Goal: Task Accomplishment & Management: Complete application form

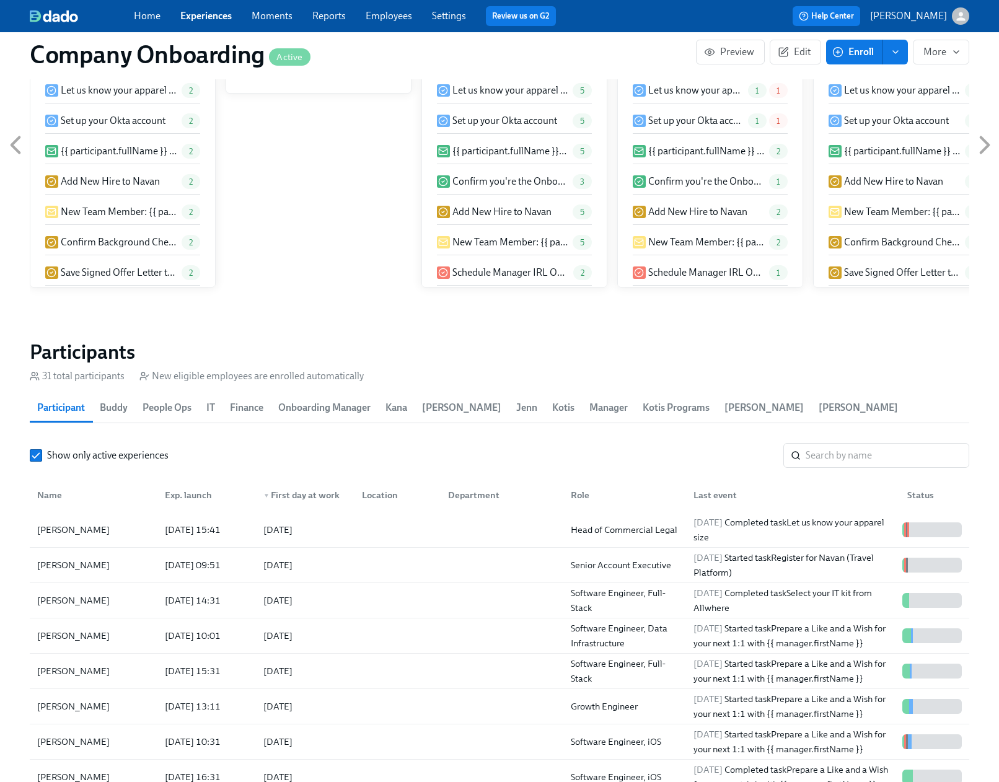
scroll to position [0, 21930]
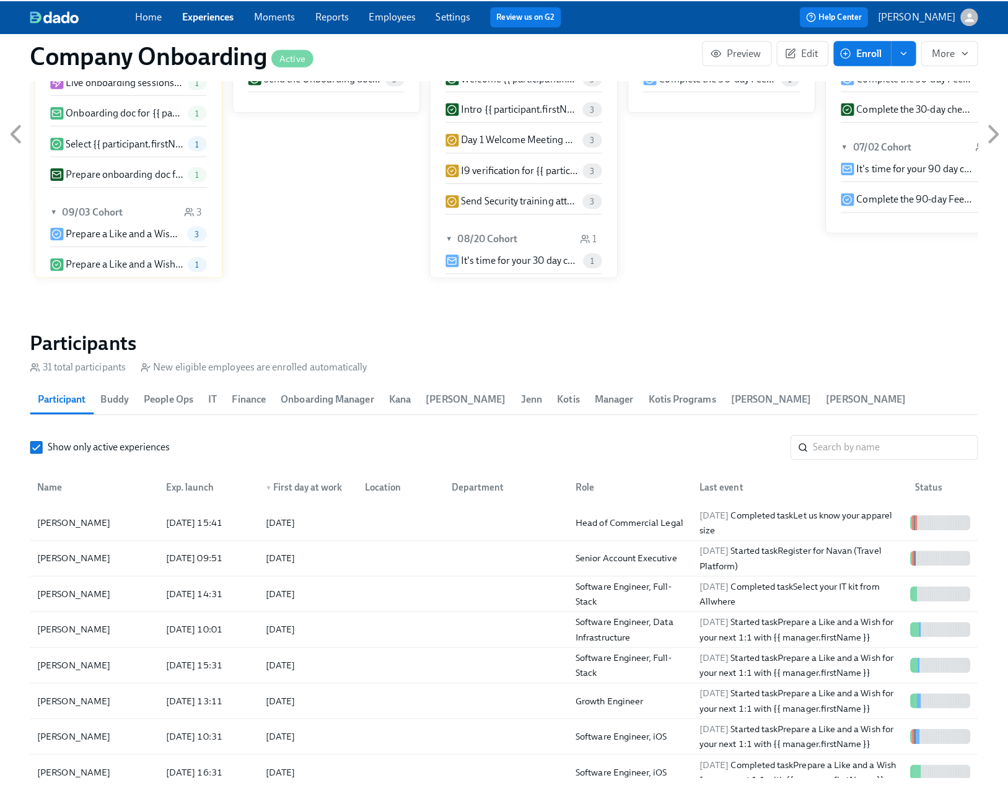
scroll to position [1315, 0]
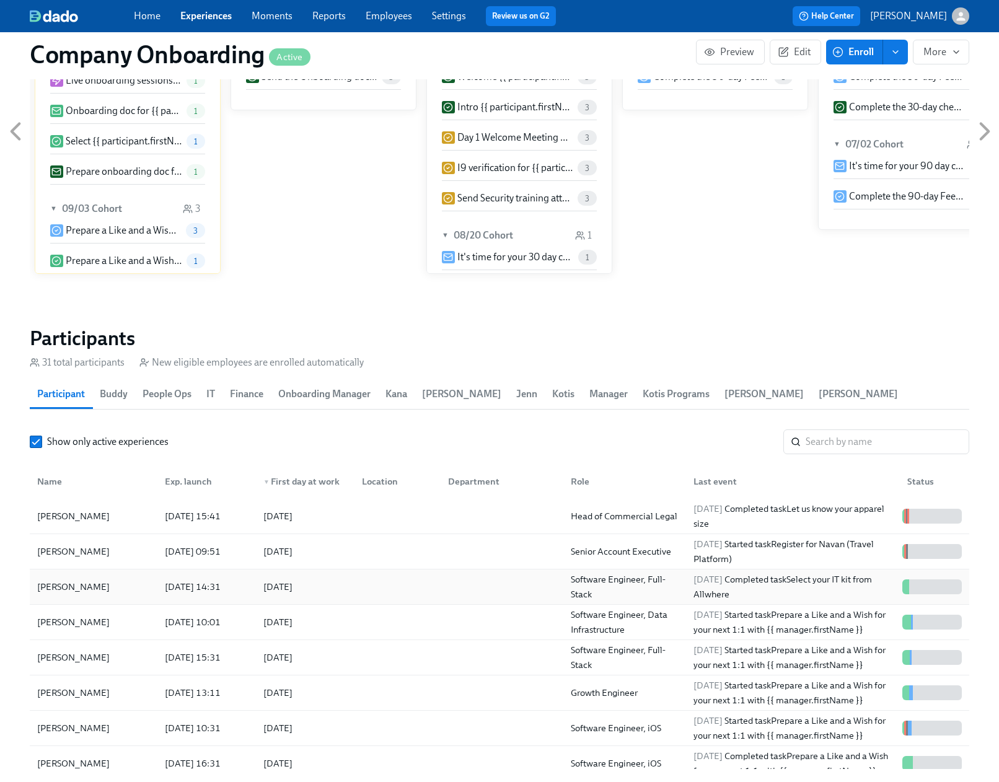
click at [392, 594] on div at bounding box center [395, 587] width 86 height 25
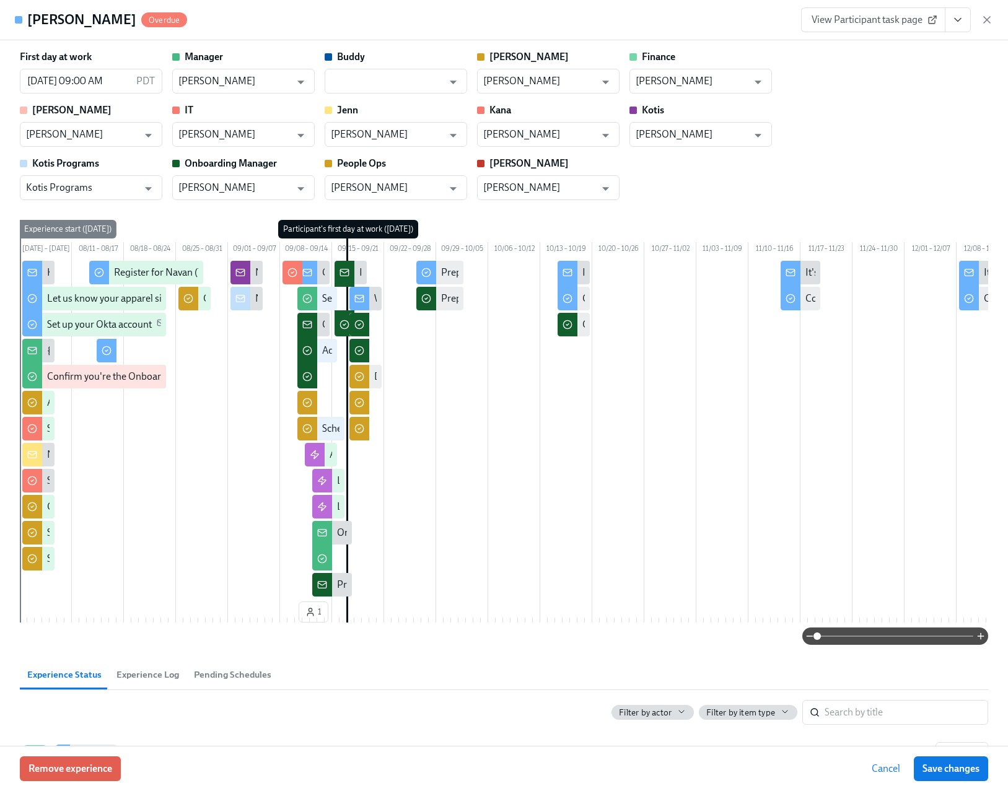
click at [966, 22] on button "View task page" at bounding box center [958, 19] width 26 height 25
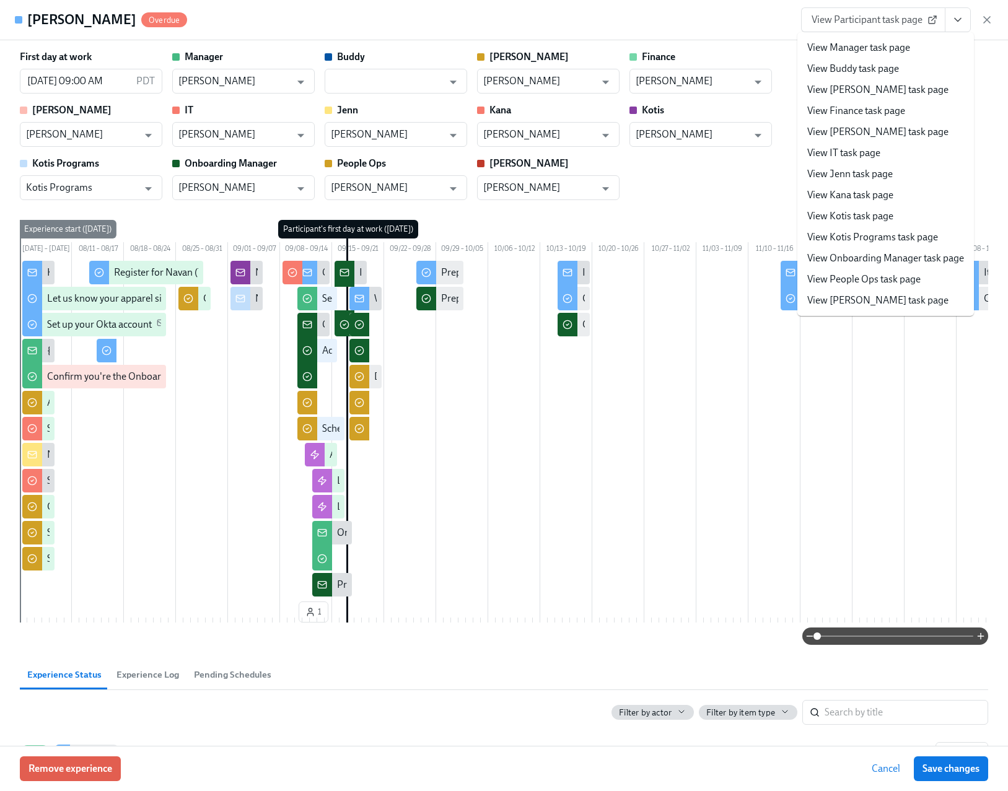
click at [888, 273] on link "View People Ops task page" at bounding box center [864, 280] width 113 height 14
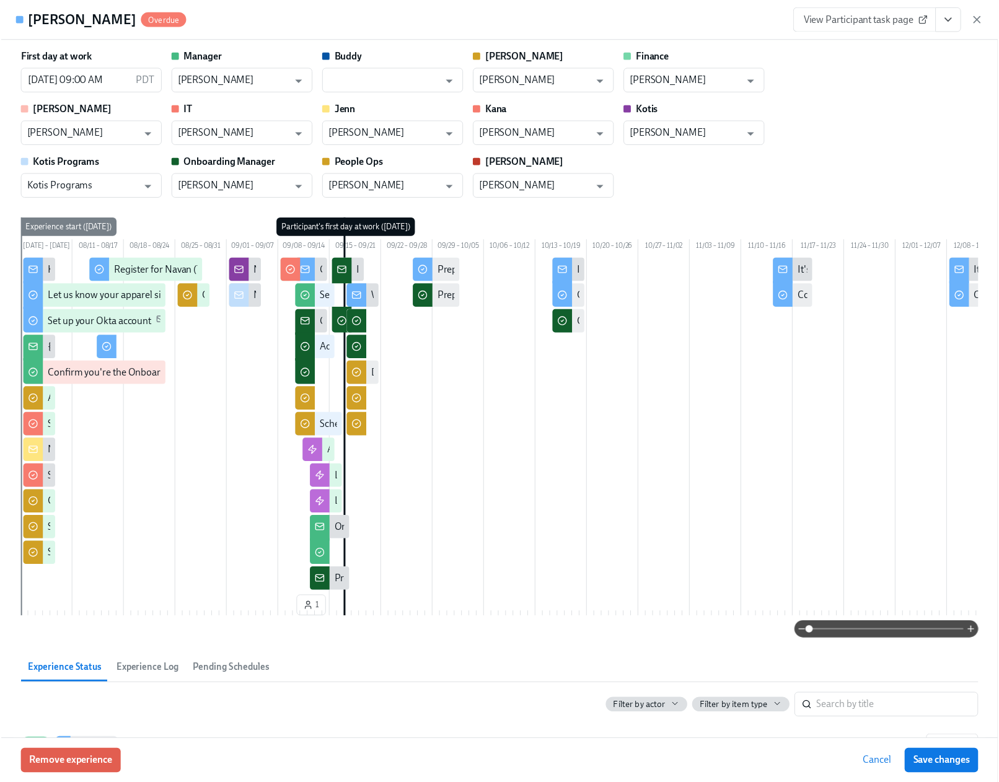
scroll to position [0, 29995]
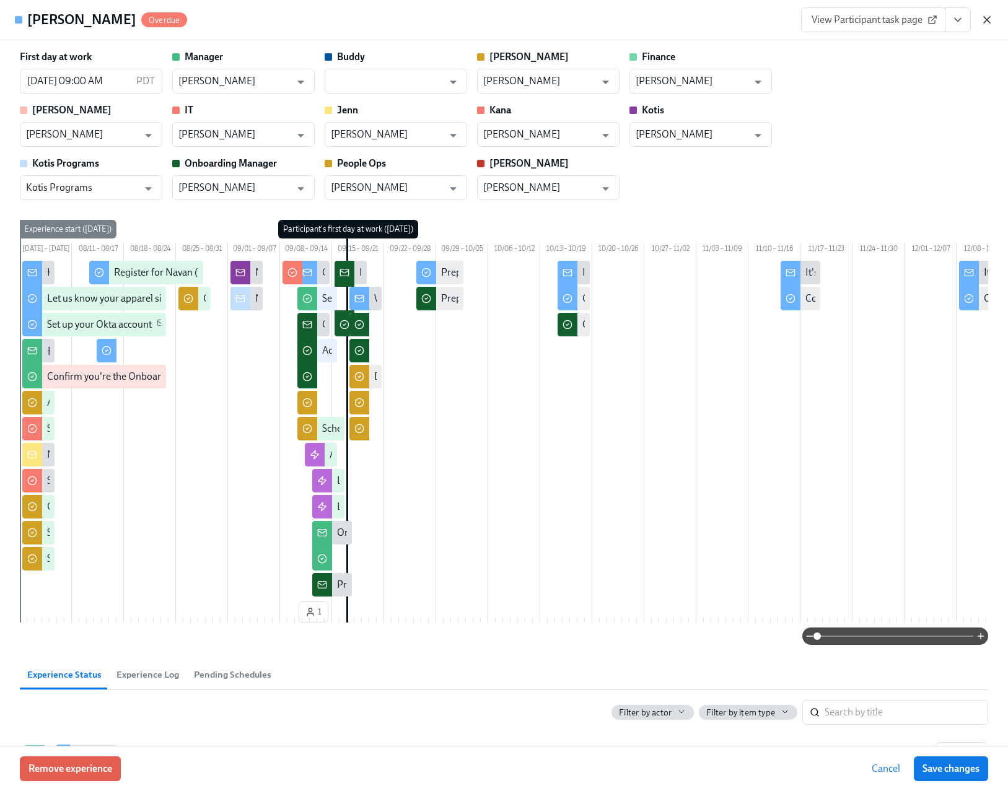
click at [985, 21] on icon "button" at bounding box center [987, 20] width 12 height 12
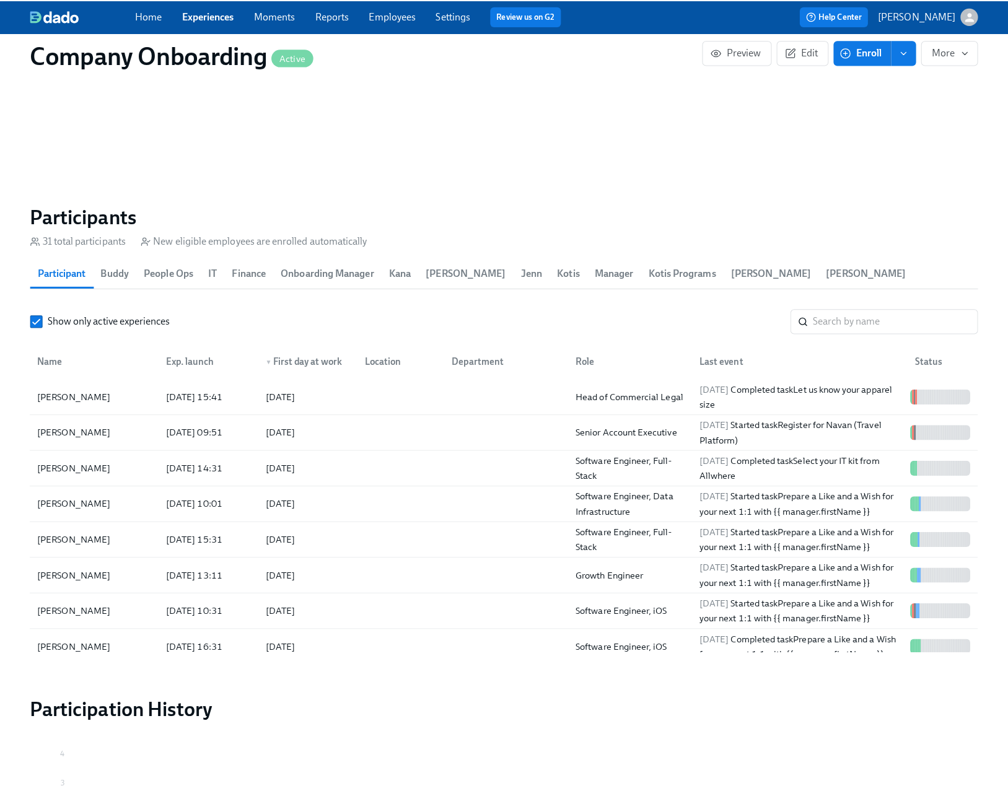
scroll to position [1441, 0]
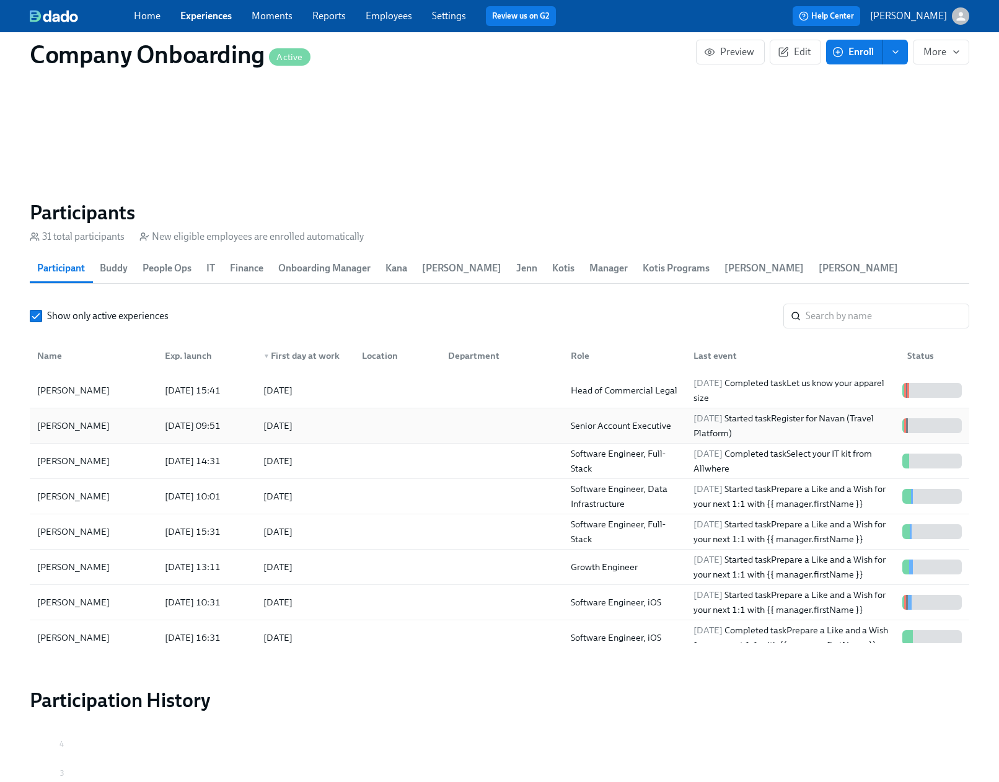
click at [423, 433] on div at bounding box center [395, 425] width 86 height 25
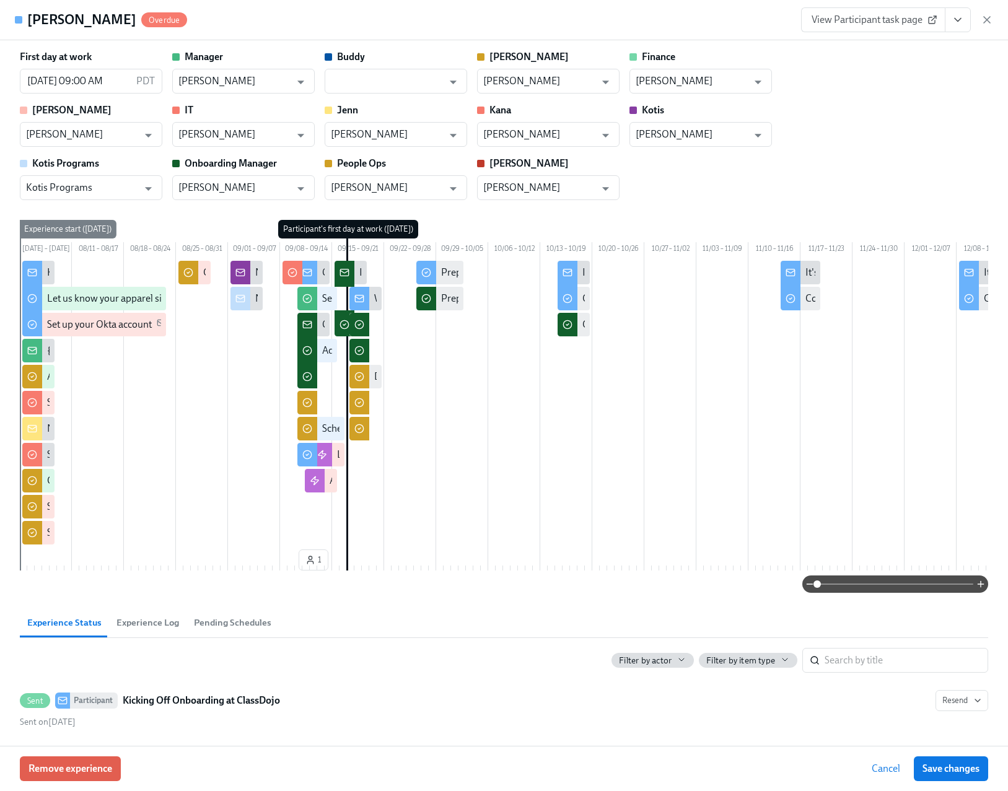
click at [959, 22] on icon "View task page" at bounding box center [958, 20] width 12 height 12
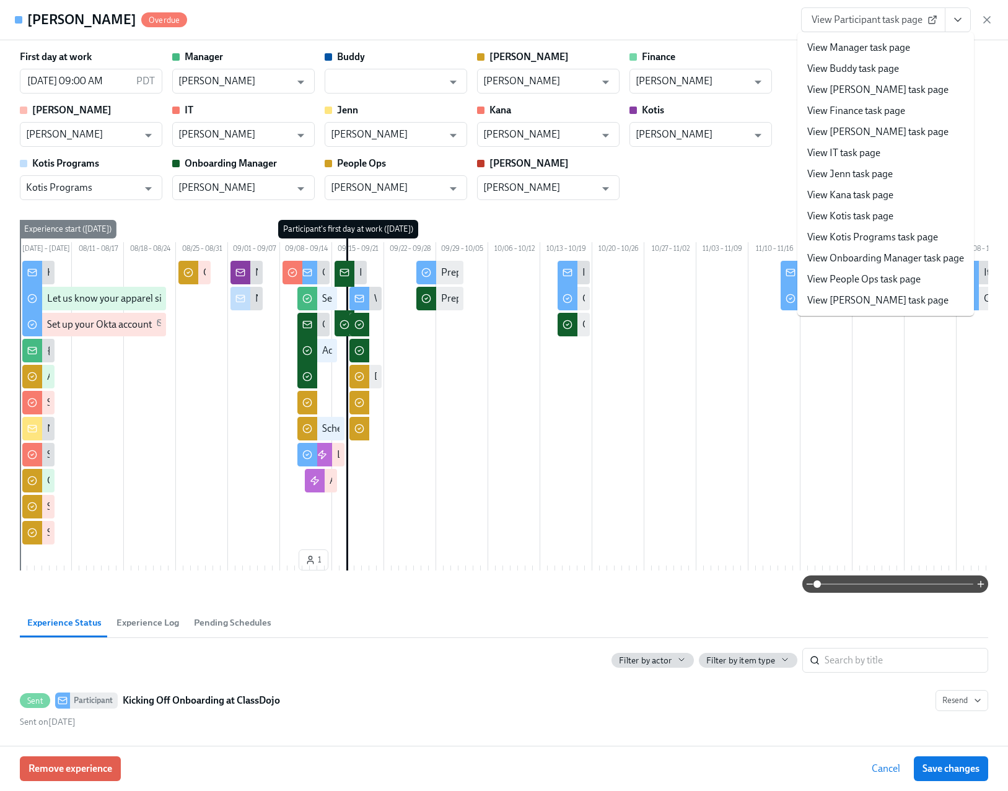
click at [853, 274] on link "View People Ops task page" at bounding box center [864, 280] width 113 height 14
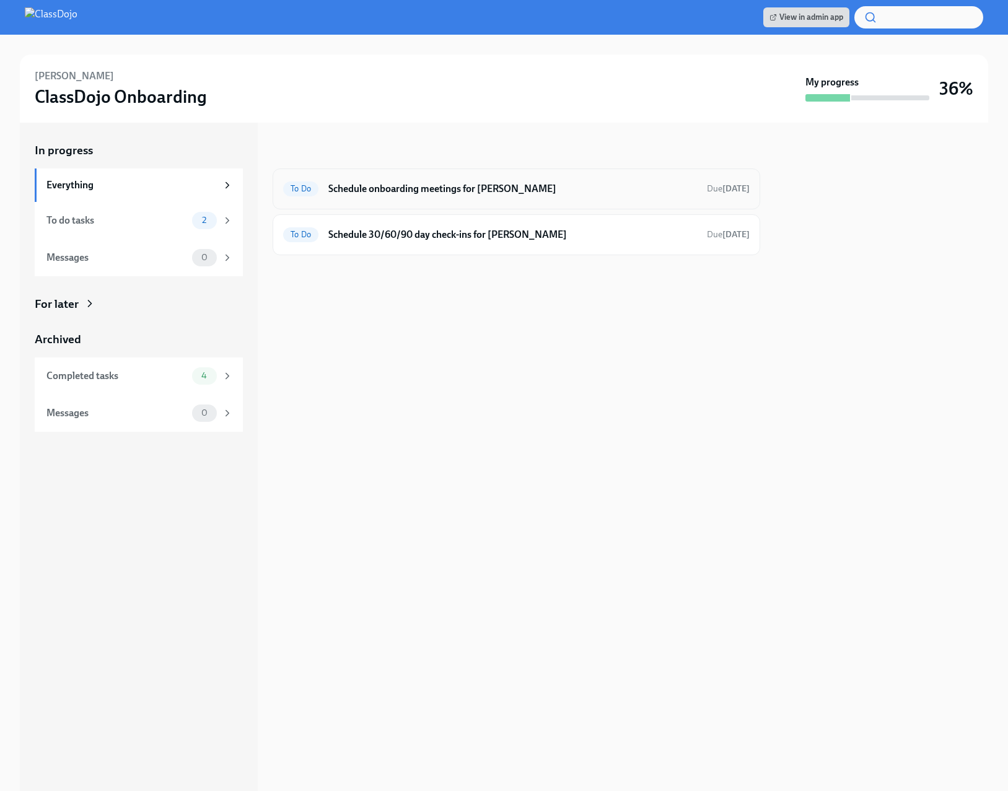
click at [596, 200] on div "To Do Schedule onboarding meetings for Jeff Martin Due tomorrow" at bounding box center [517, 189] width 488 height 41
click at [383, 185] on h6 "Schedule onboarding meetings for Jeff Martin" at bounding box center [512, 189] width 369 height 14
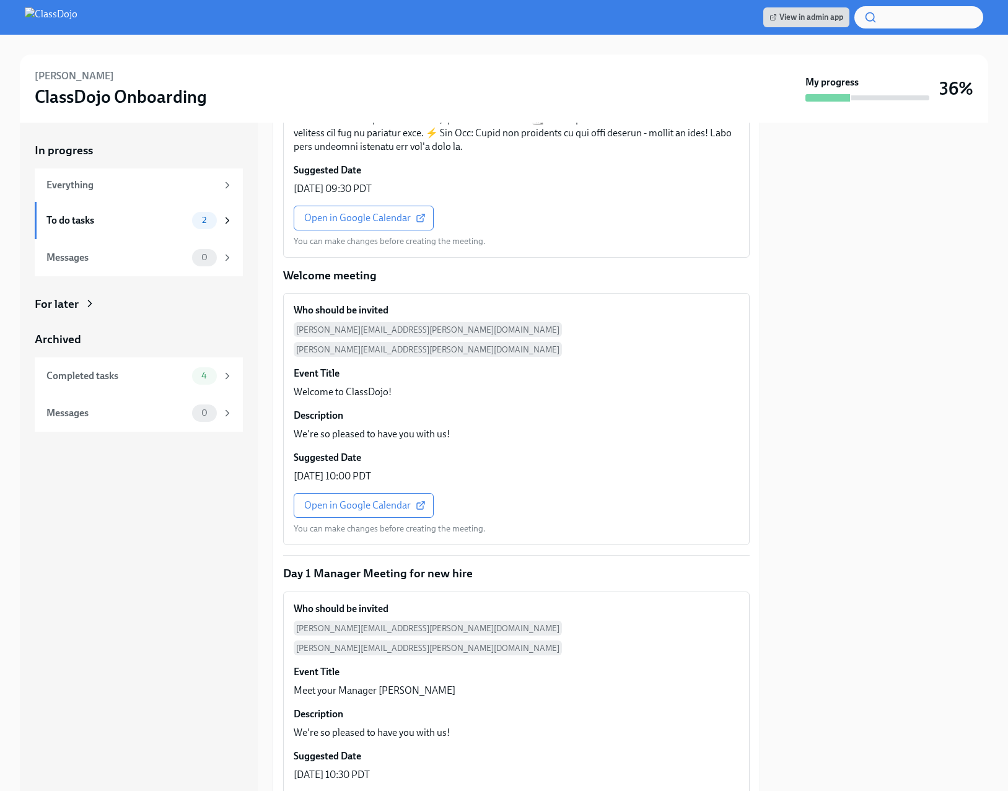
scroll to position [400, 0]
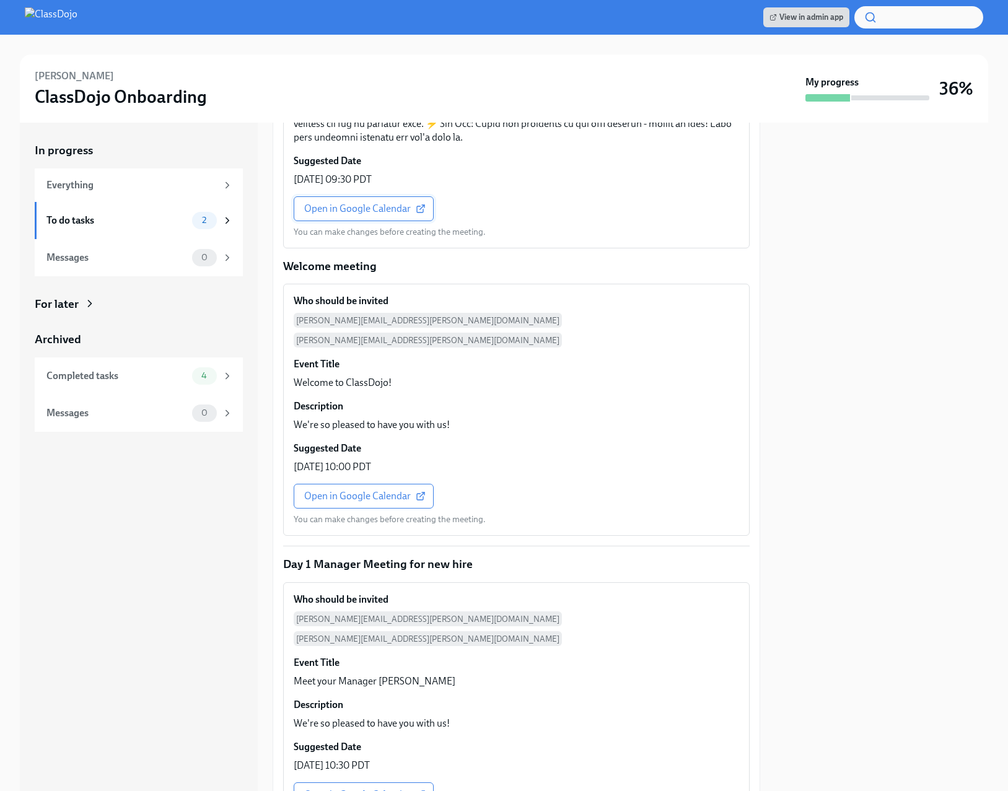
click at [398, 203] on span "Open in Google Calendar" at bounding box center [363, 209] width 119 height 12
click at [375, 490] on span "Open in Google Calendar" at bounding box center [363, 496] width 119 height 12
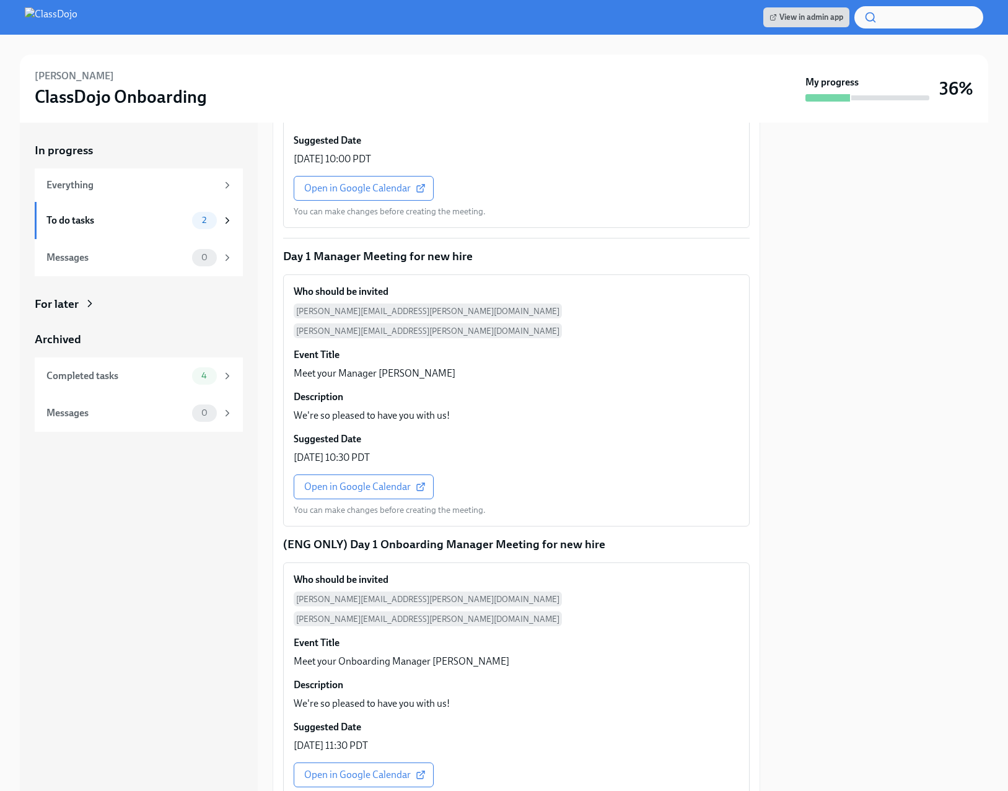
scroll to position [758, 0]
click at [331, 480] on span "Open in Google Calendar" at bounding box center [363, 486] width 119 height 12
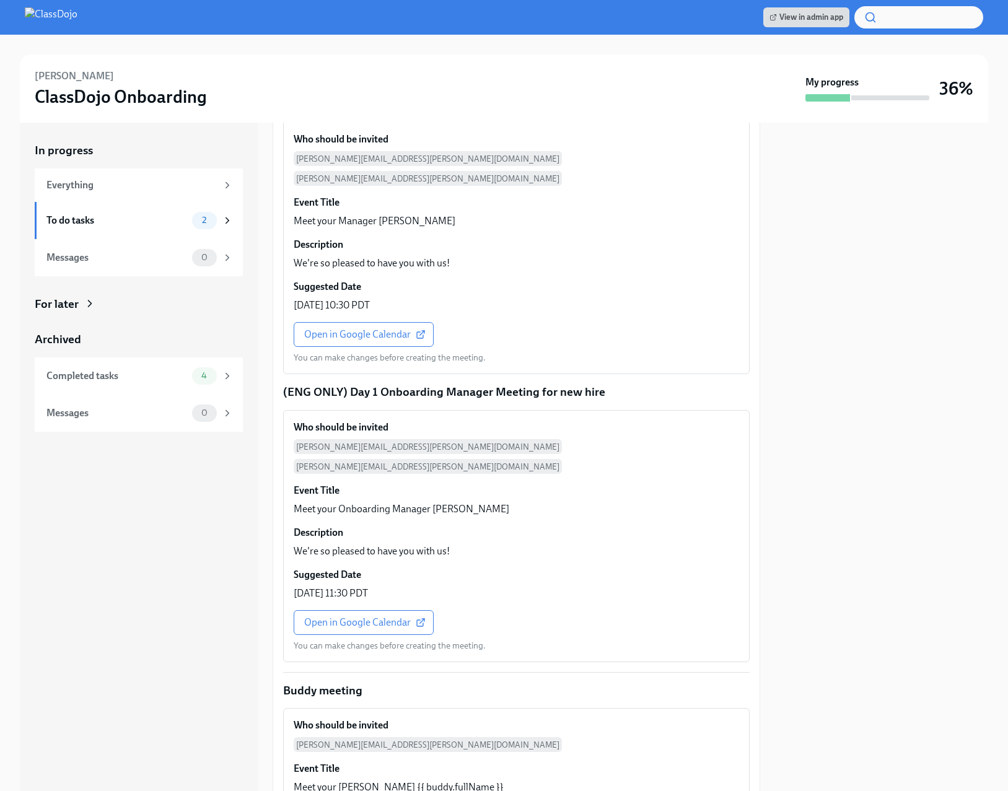
scroll to position [1104, 0]
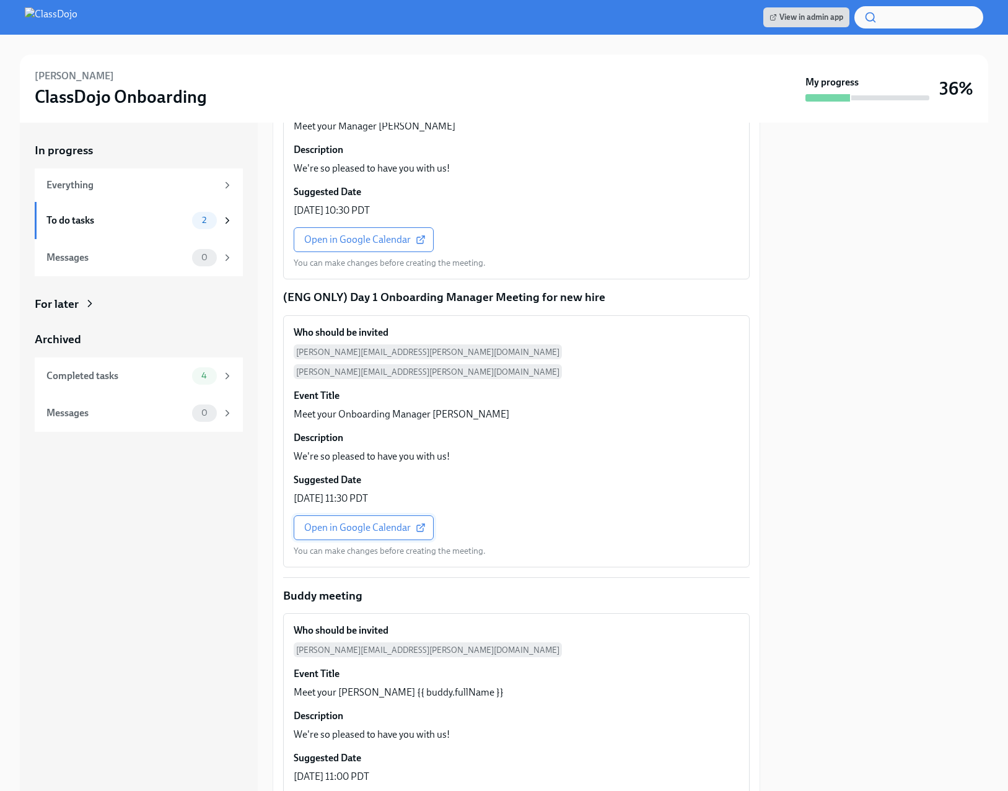
click at [328, 522] on span "Open in Google Calendar" at bounding box center [363, 528] width 119 height 12
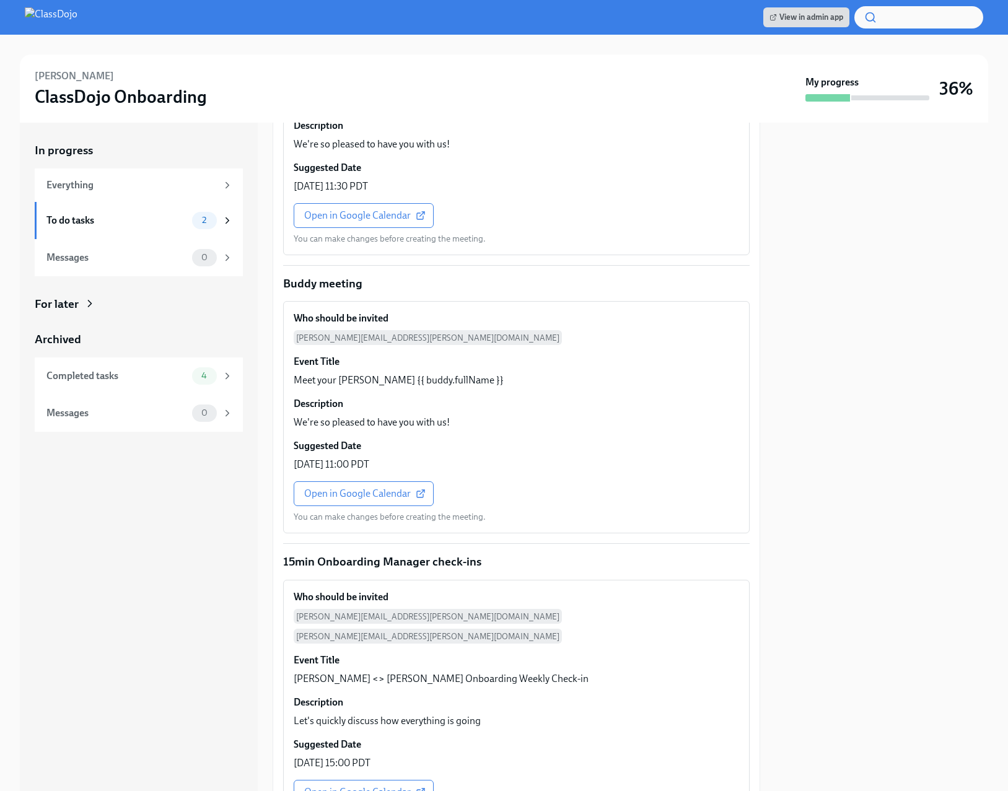
scroll to position [1670, 0]
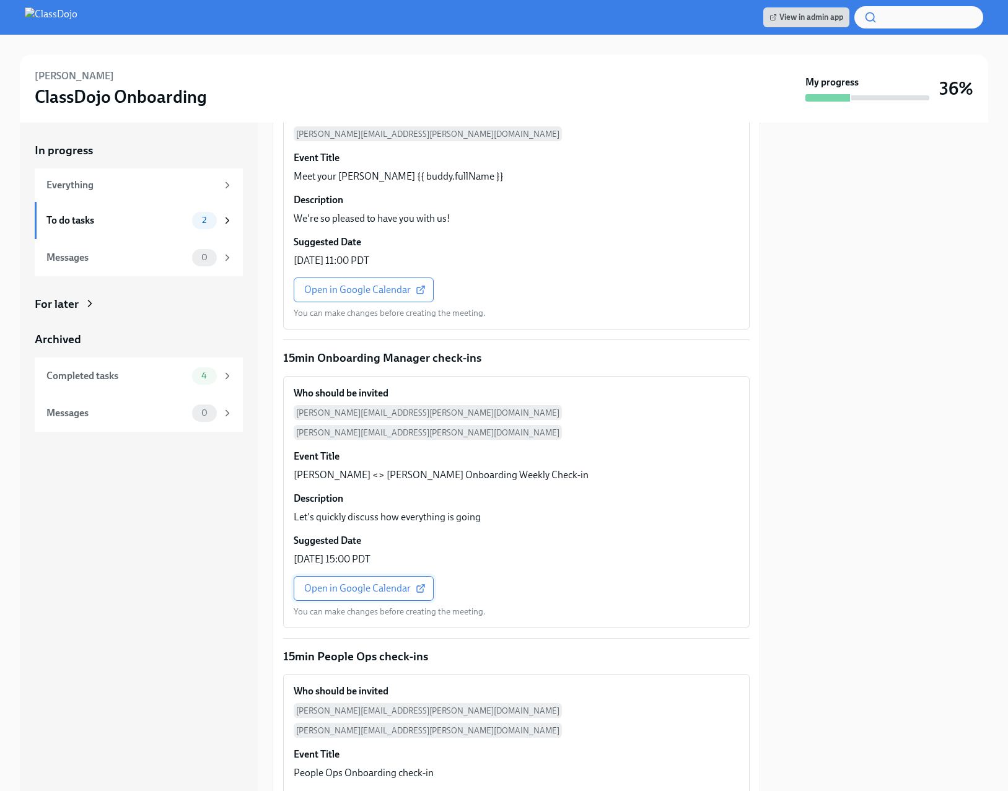
click at [369, 576] on link "Open in Google Calendar" at bounding box center [364, 588] width 140 height 25
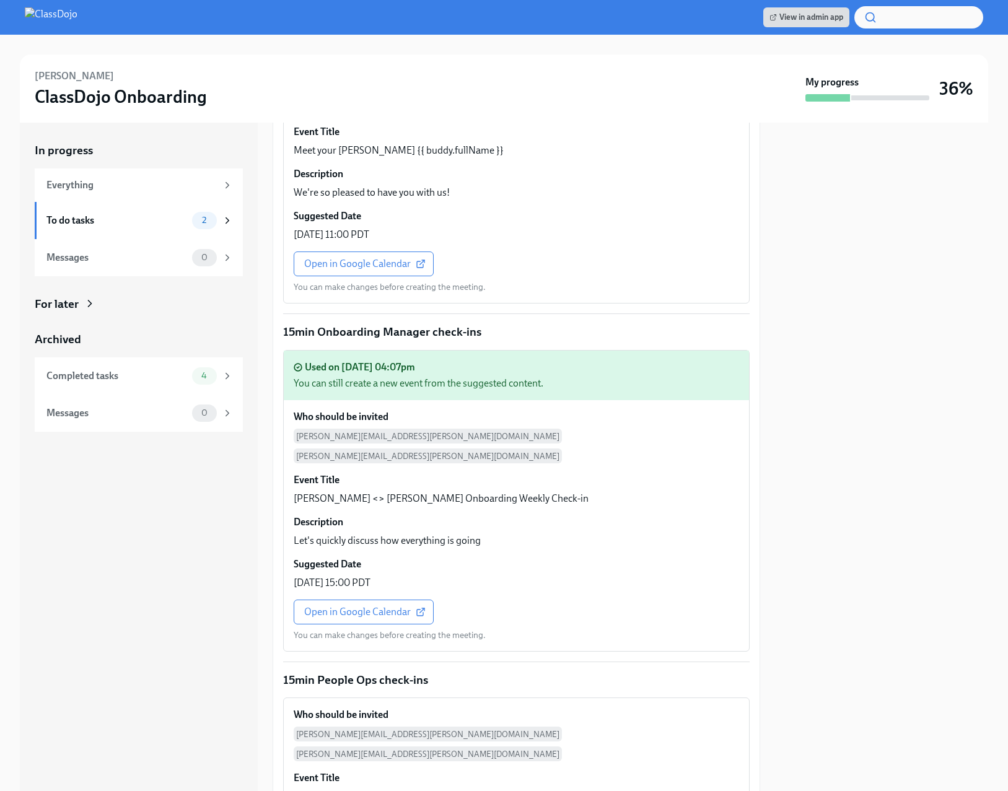
scroll to position [1825, 0]
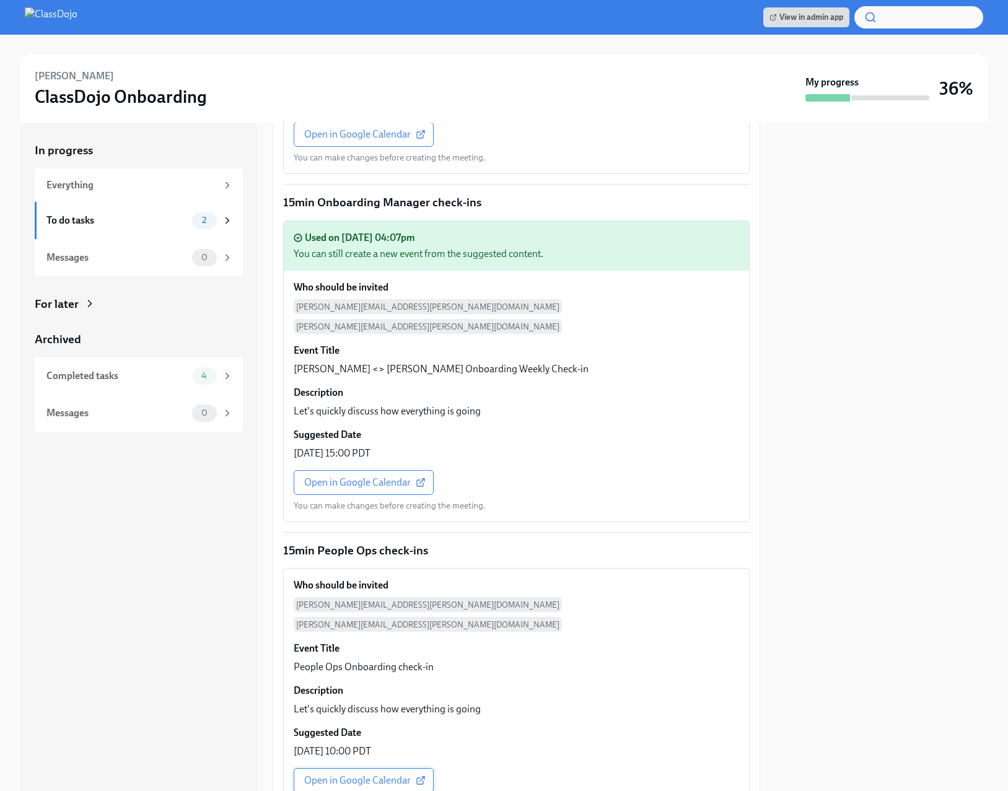
click at [383, 775] on span "Open in Google Calendar" at bounding box center [363, 781] width 119 height 12
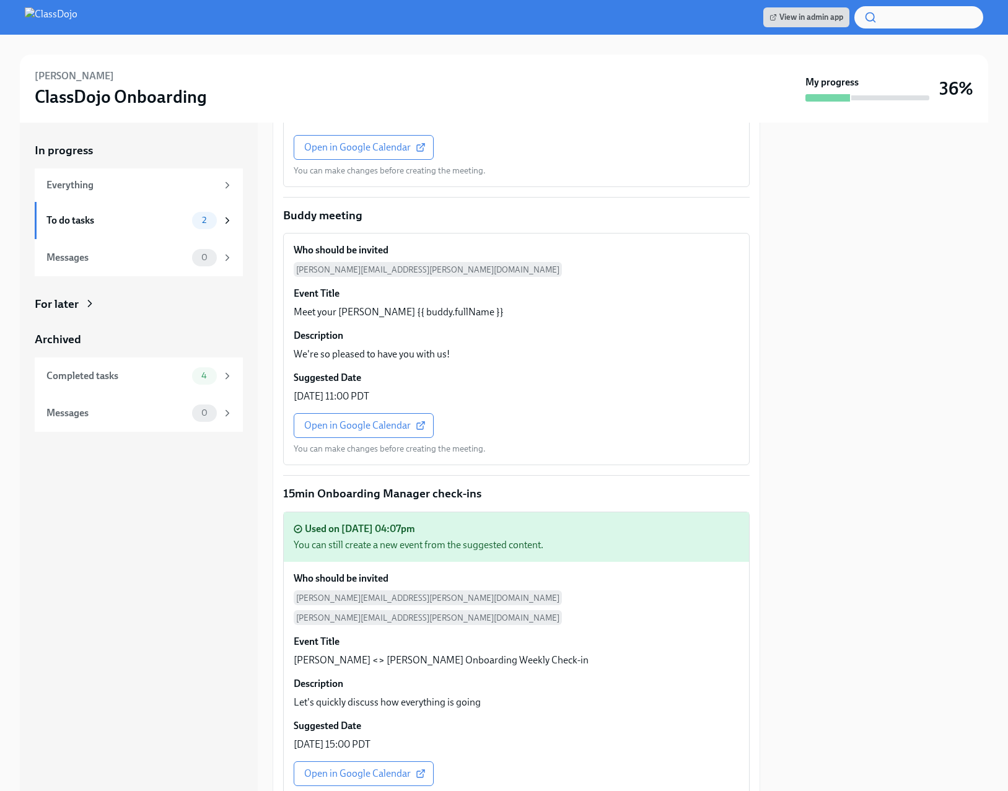
scroll to position [1875, 0]
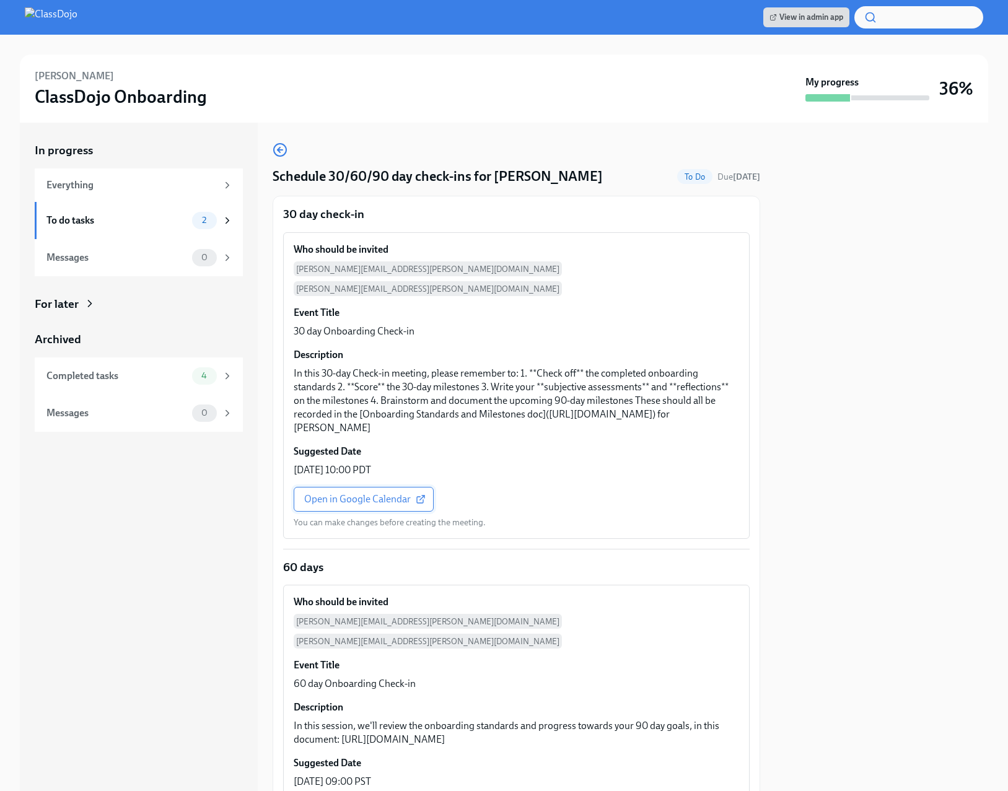
click at [341, 495] on span "Open in Google Calendar" at bounding box center [363, 499] width 119 height 12
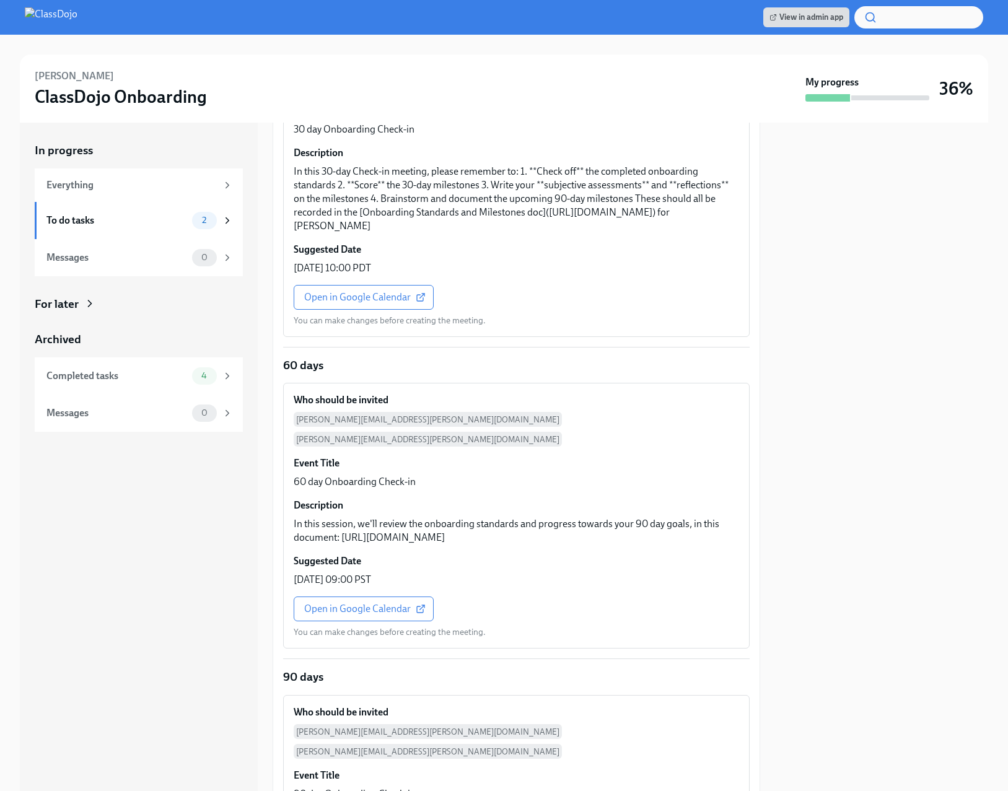
scroll to position [369, 0]
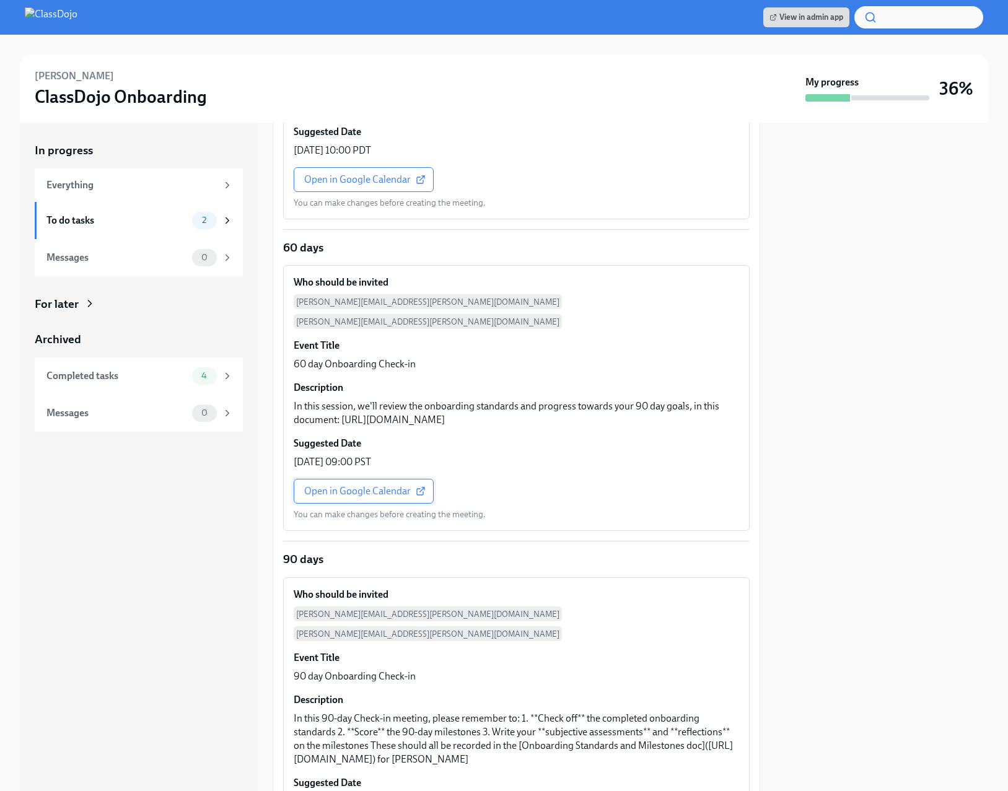
click at [343, 487] on span "Open in Google Calendar" at bounding box center [363, 491] width 119 height 12
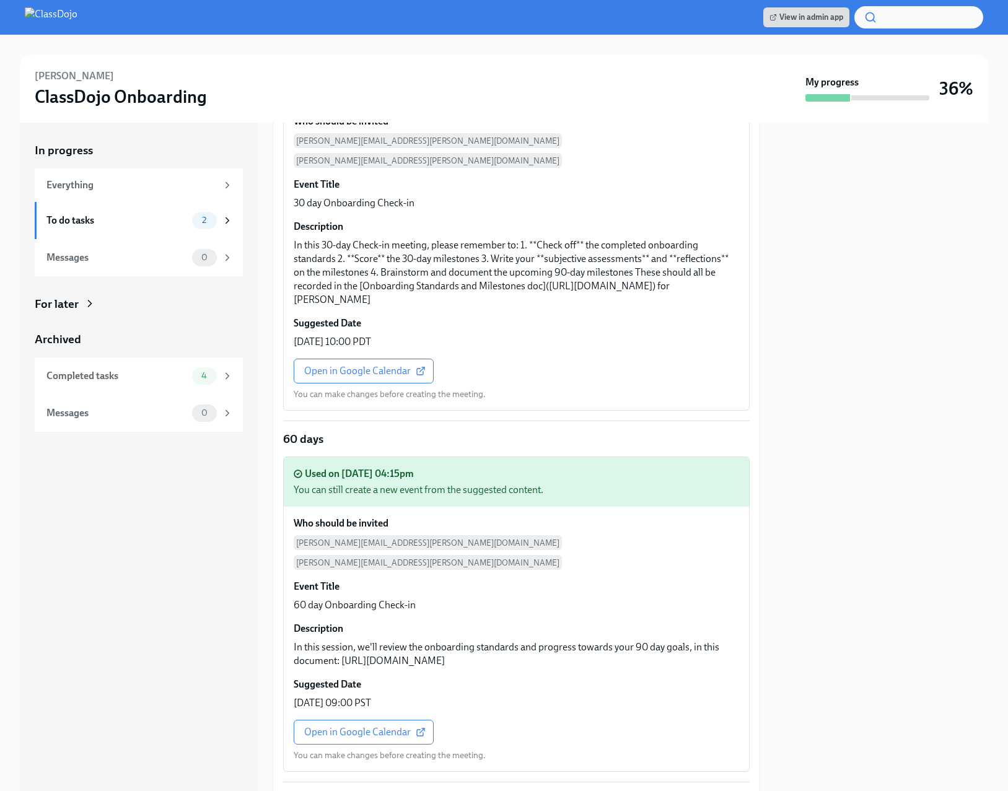
scroll to position [557, 0]
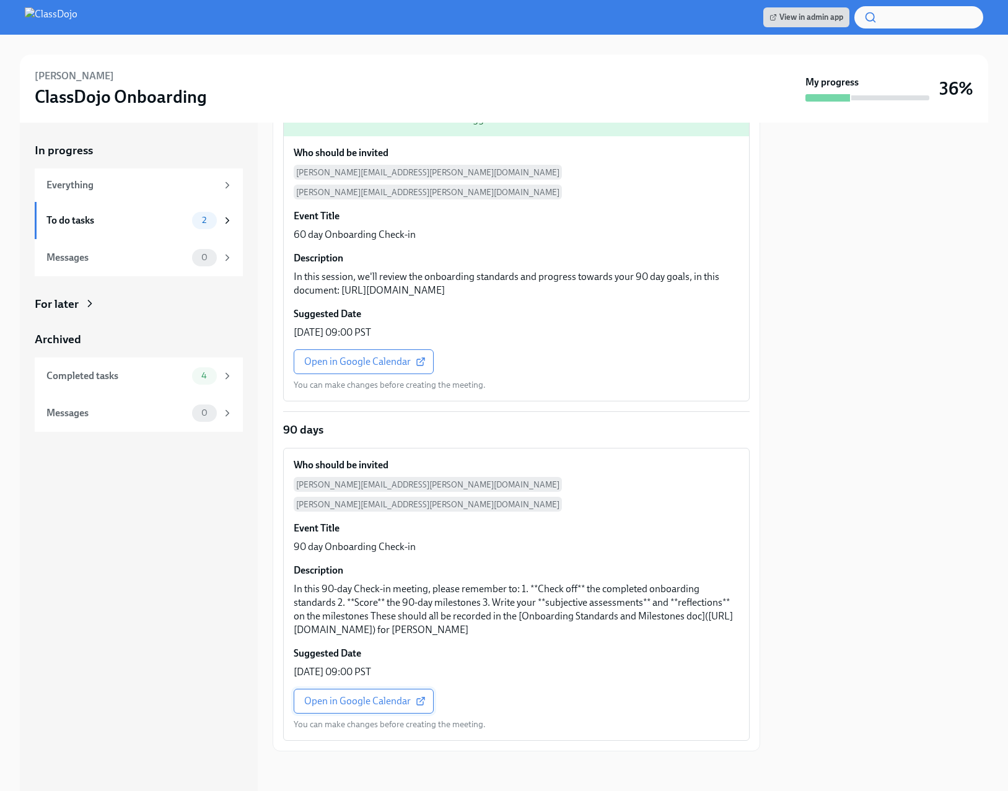
click at [366, 699] on span "Open in Google Calendar" at bounding box center [363, 701] width 119 height 12
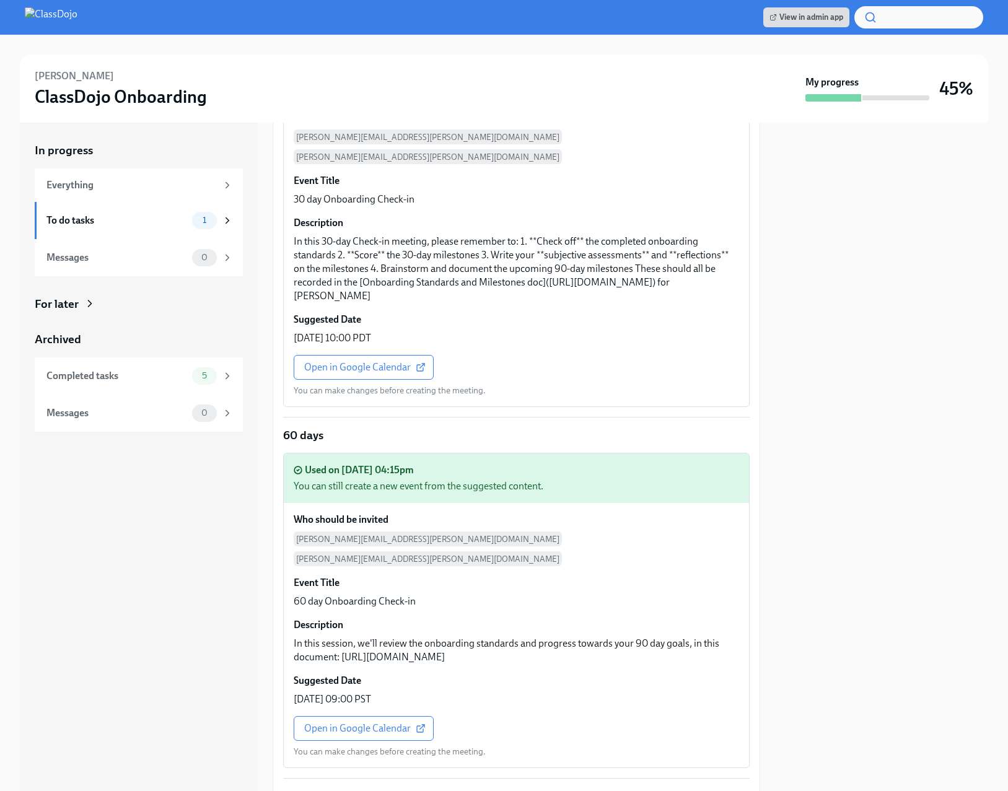
scroll to position [0, 0]
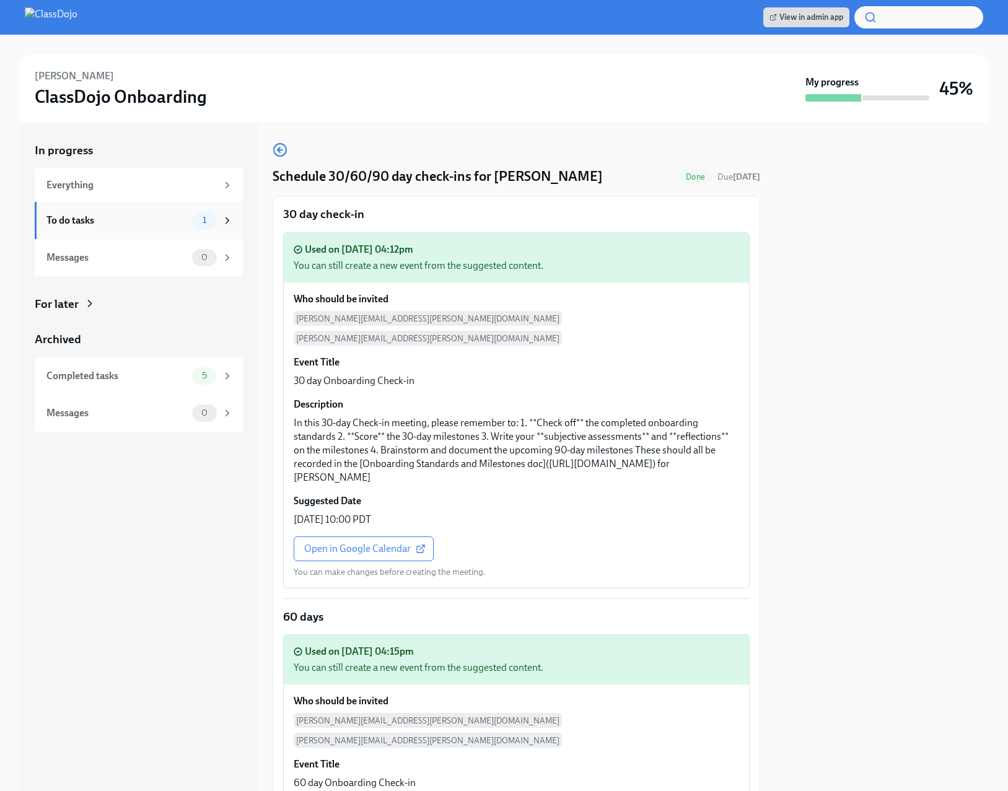
click at [136, 231] on div "To do tasks 1" at bounding box center [139, 220] width 208 height 37
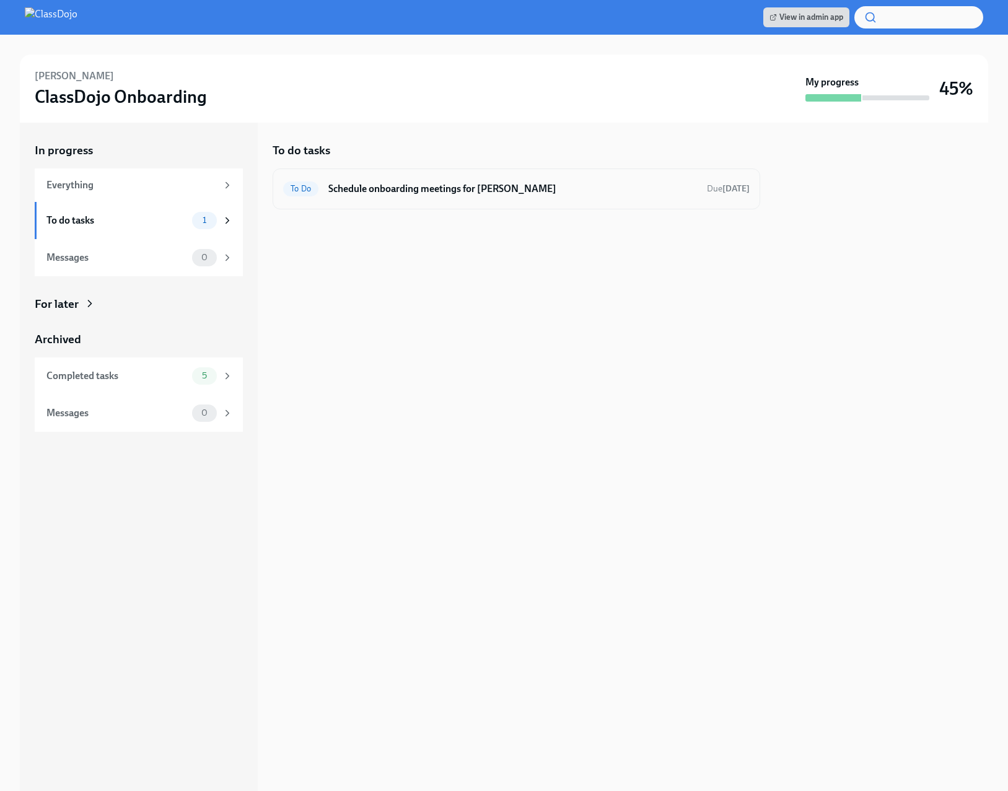
click at [613, 192] on h6 "Schedule onboarding meetings for Jeff Martin" at bounding box center [512, 189] width 369 height 14
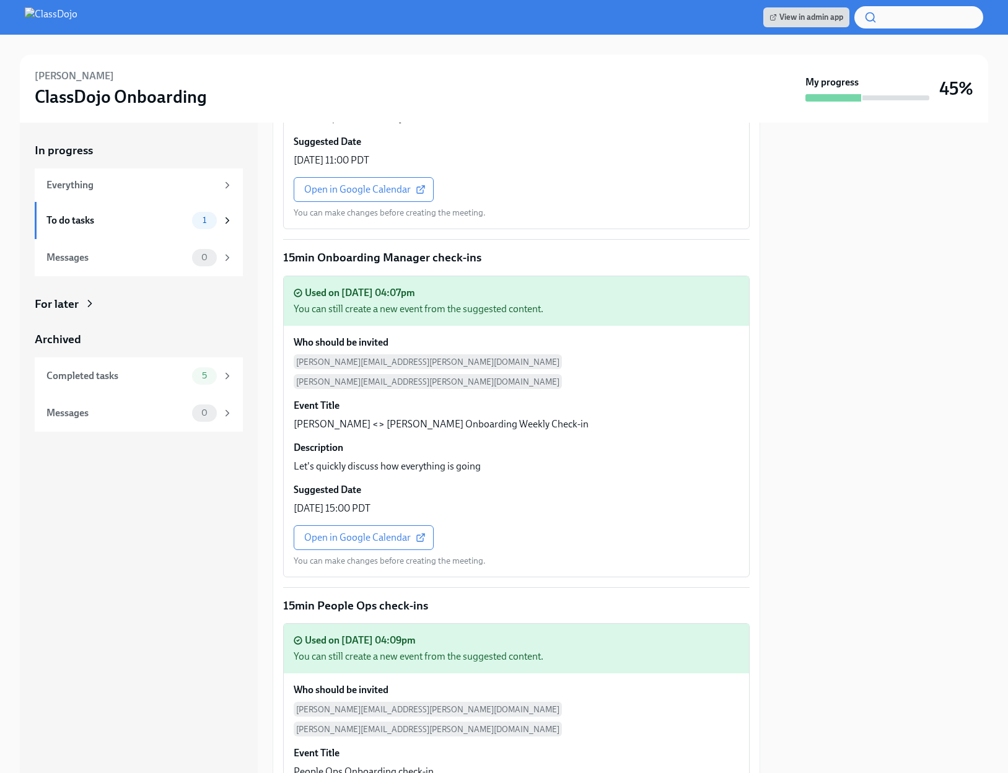
scroll to position [1768, 0]
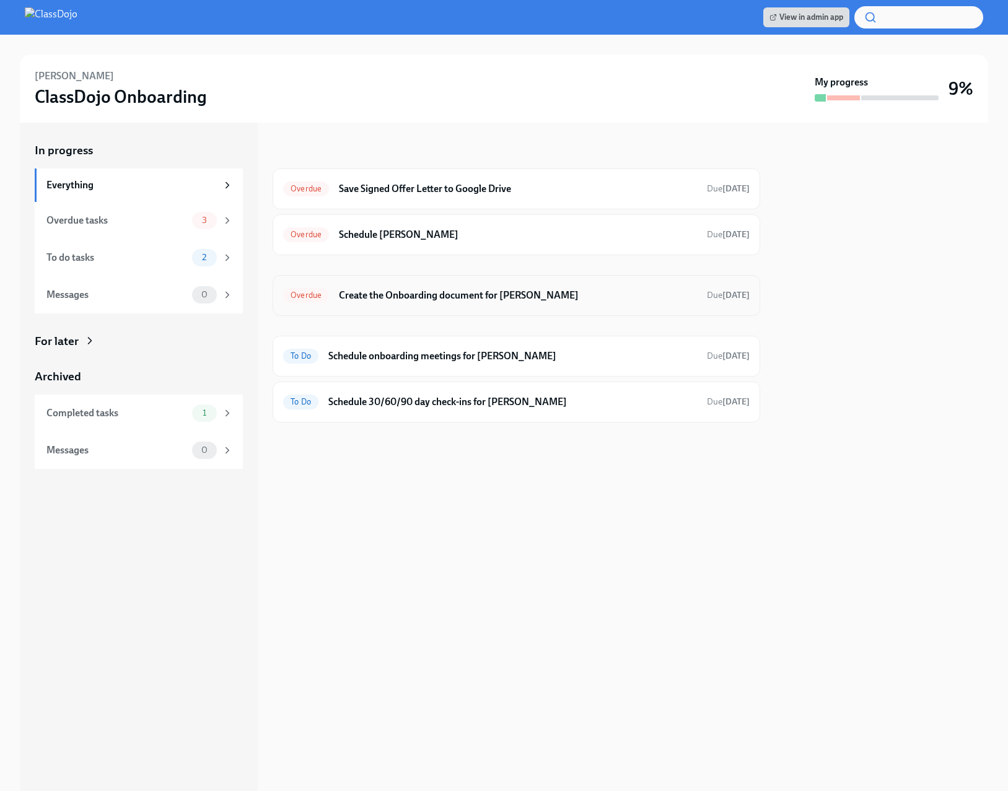
click at [472, 298] on h6 "Create the Onboarding document for [PERSON_NAME]" at bounding box center [518, 296] width 358 height 14
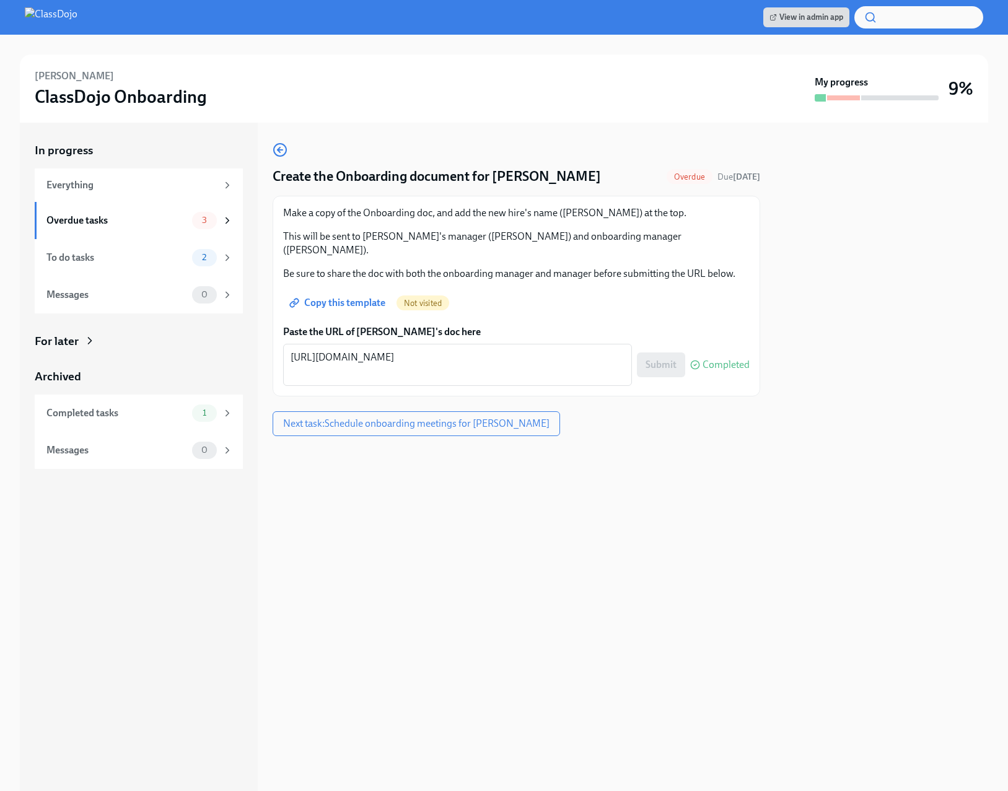
click at [358, 297] on link "Copy this template" at bounding box center [338, 303] width 111 height 25
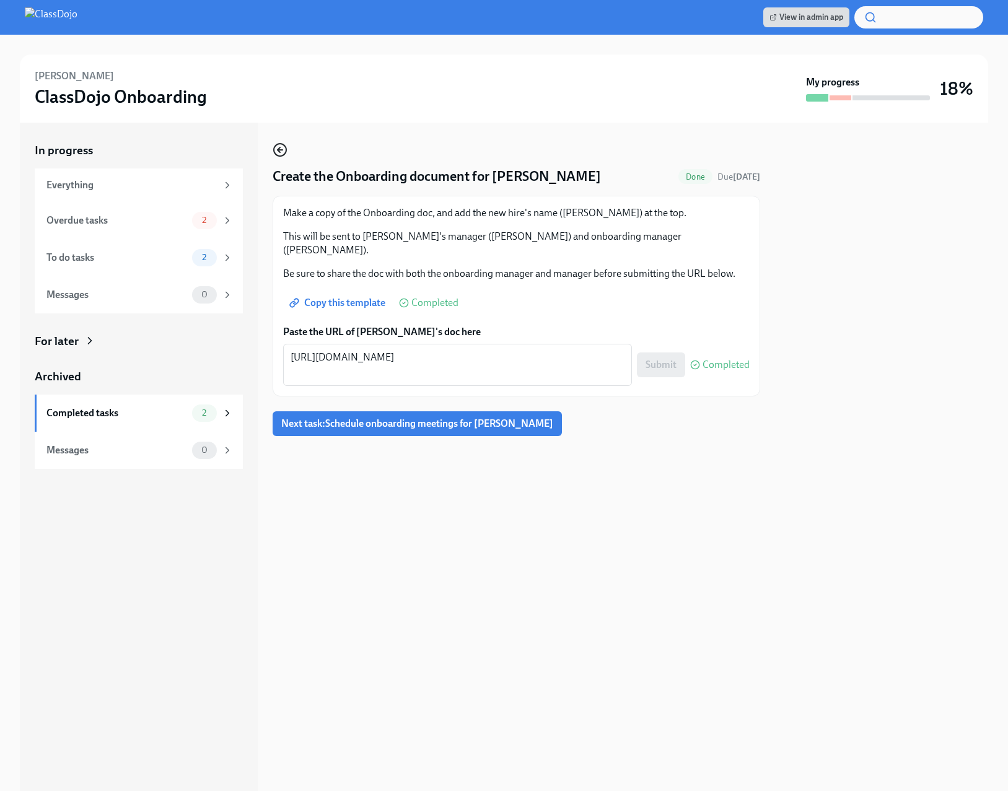
click at [278, 149] on icon "button" at bounding box center [279, 150] width 2 height 5
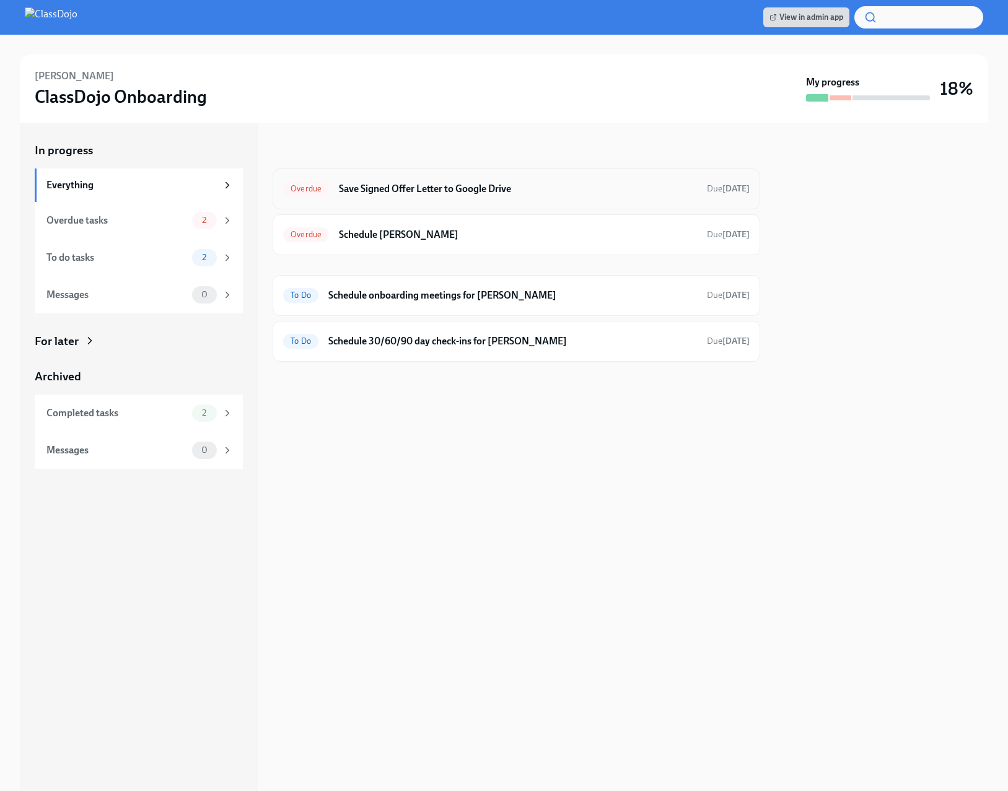
click at [558, 183] on h6 "Save Signed Offer Letter to Google Drive" at bounding box center [518, 189] width 358 height 14
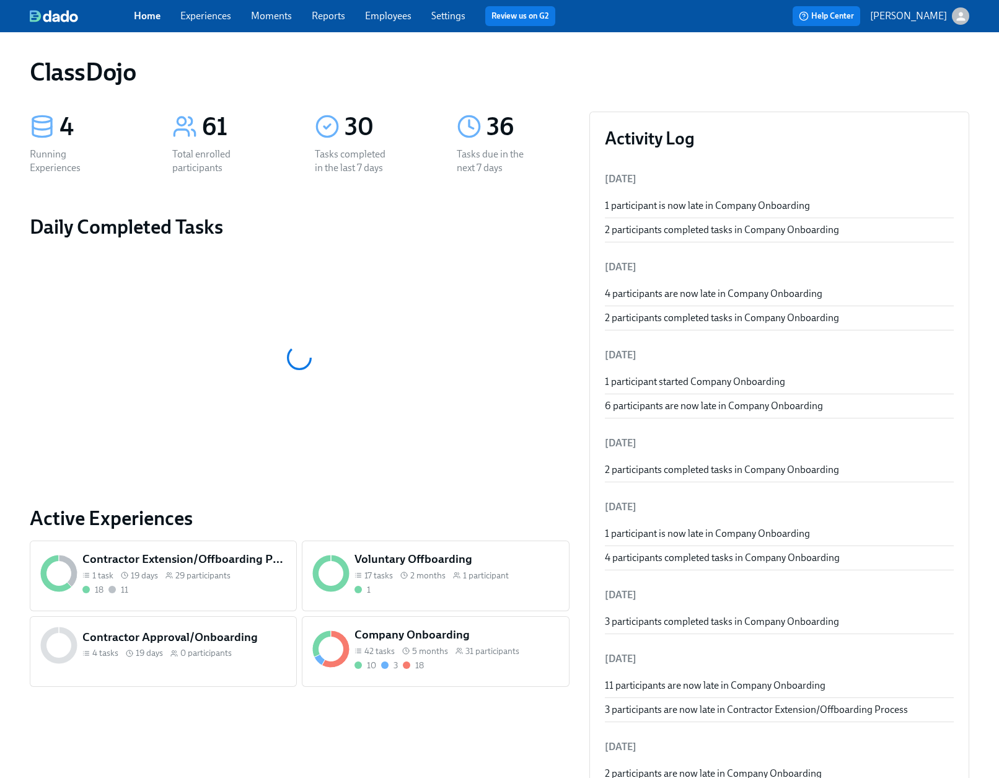
click at [515, 637] on h5 "Company Onboarding" at bounding box center [457, 635] width 205 height 16
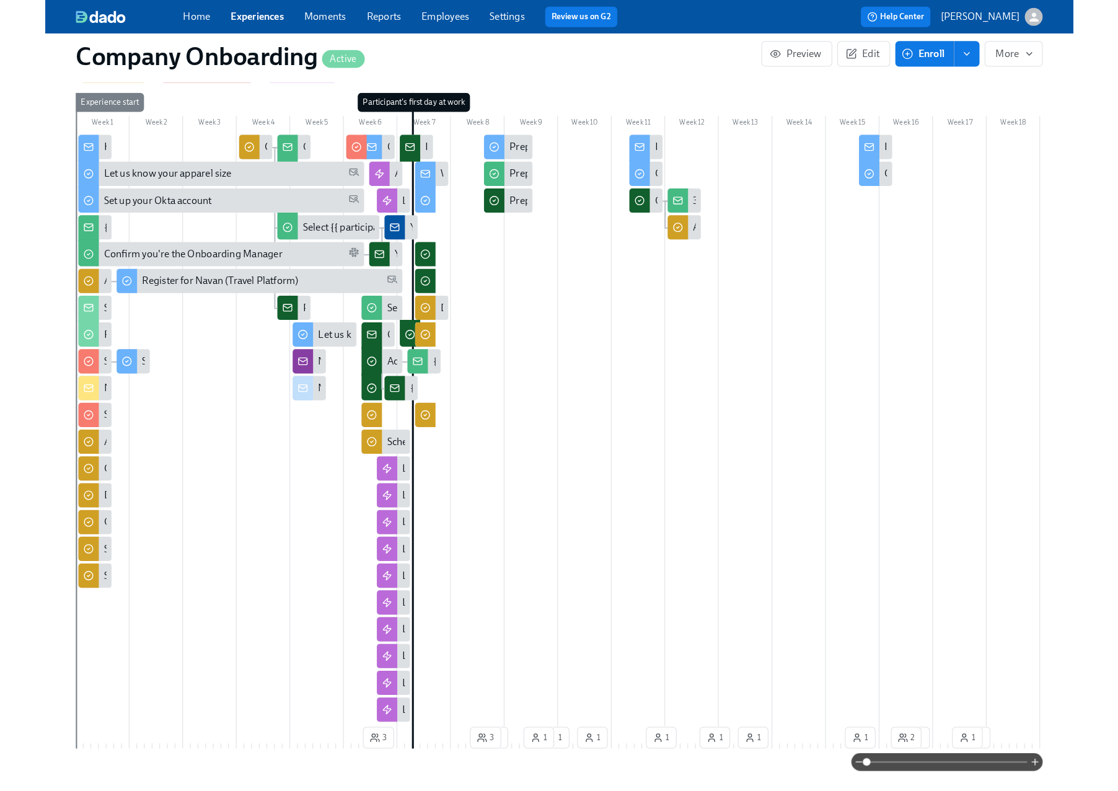
scroll to position [589, 0]
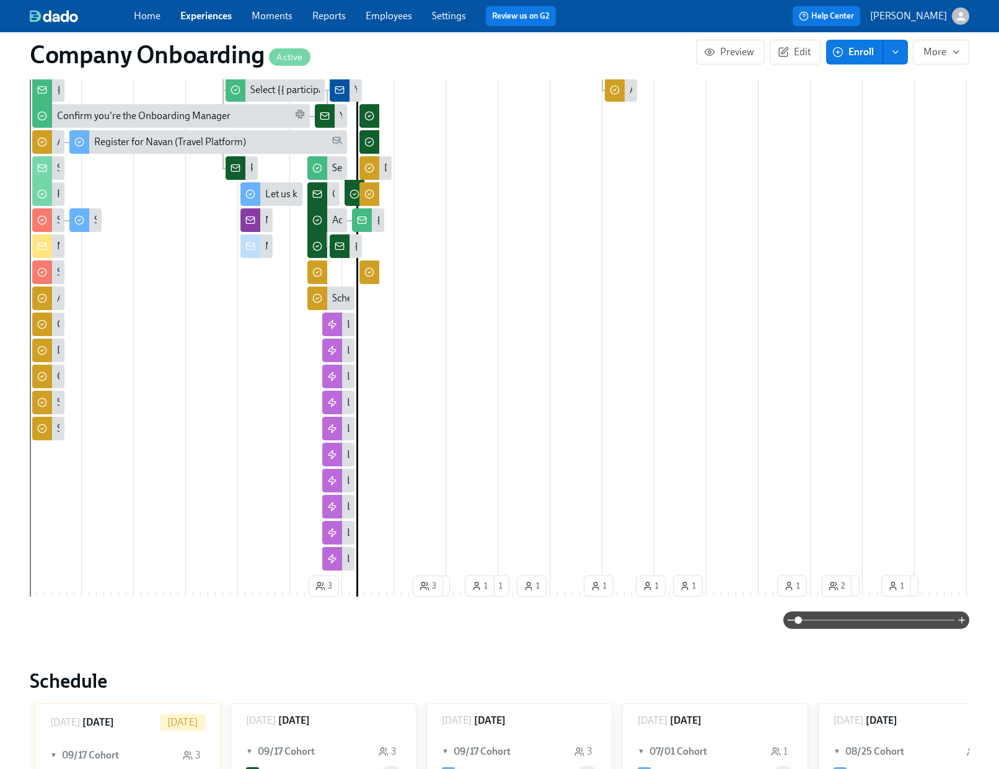
click at [869, 51] on span "Enroll" at bounding box center [854, 52] width 39 height 12
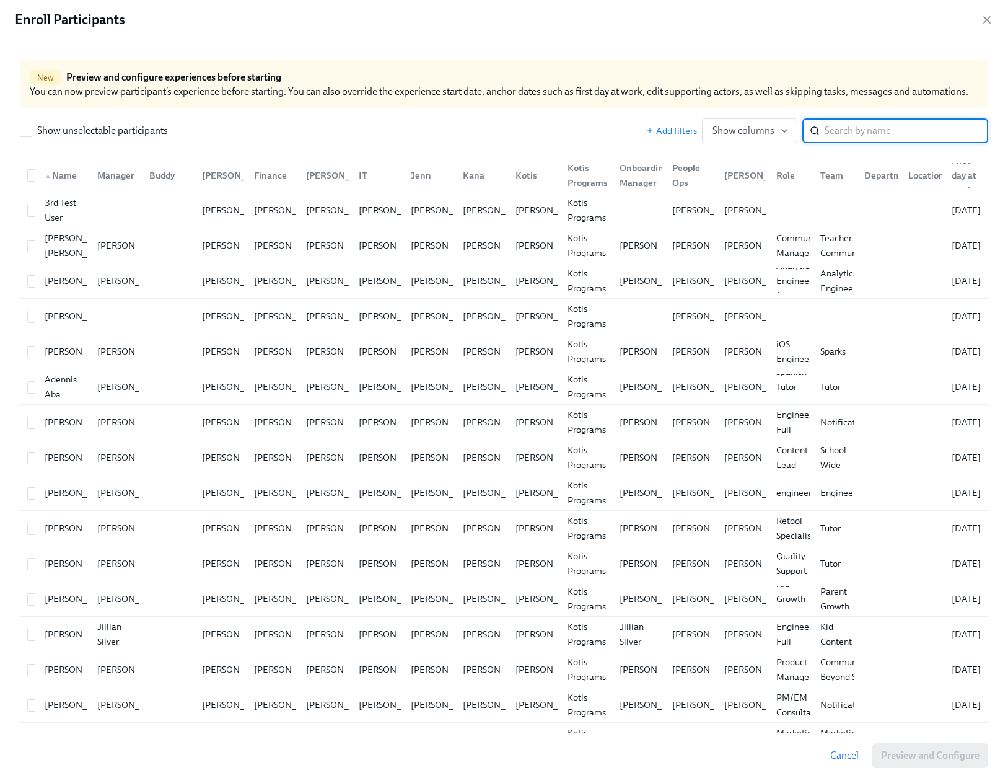
click at [935, 120] on input "search" at bounding box center [907, 130] width 164 height 25
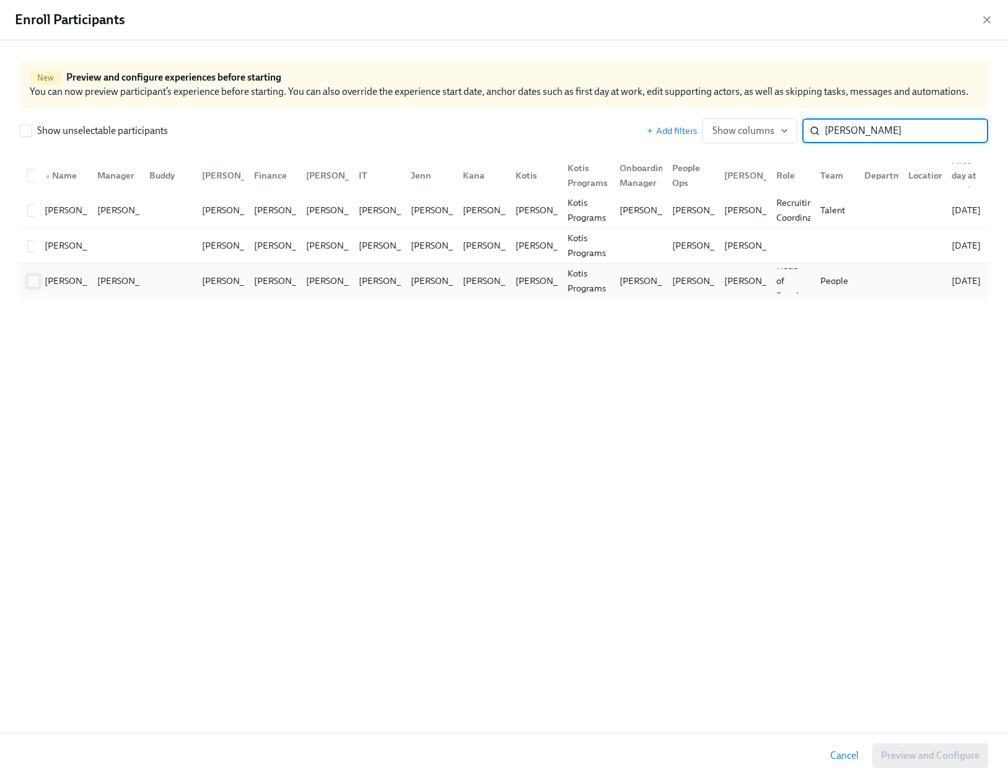
type input "lisa"
click at [34, 278] on input "checkbox" at bounding box center [33, 281] width 11 height 11
checkbox input "true"
click at [891, 750] on span "Preview and Configure (1)" at bounding box center [924, 755] width 112 height 12
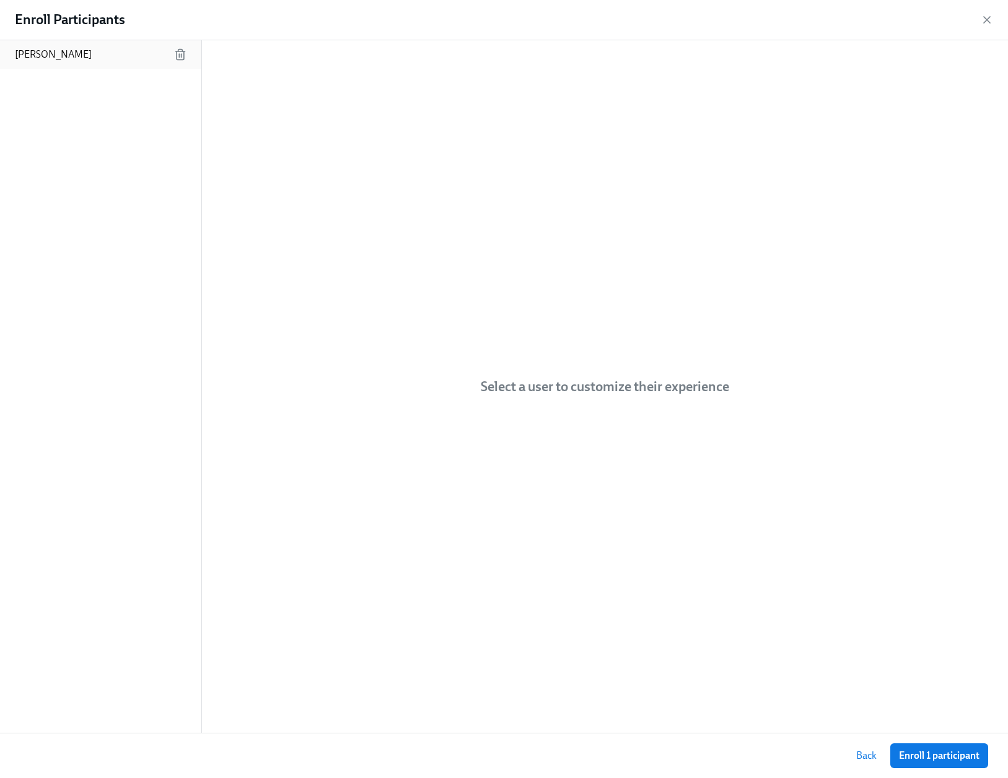
drag, startPoint x: 59, startPoint y: 55, endPoint x: 66, endPoint y: 58, distance: 7.5
click at [59, 54] on p "[PERSON_NAME]" at bounding box center [53, 55] width 77 height 14
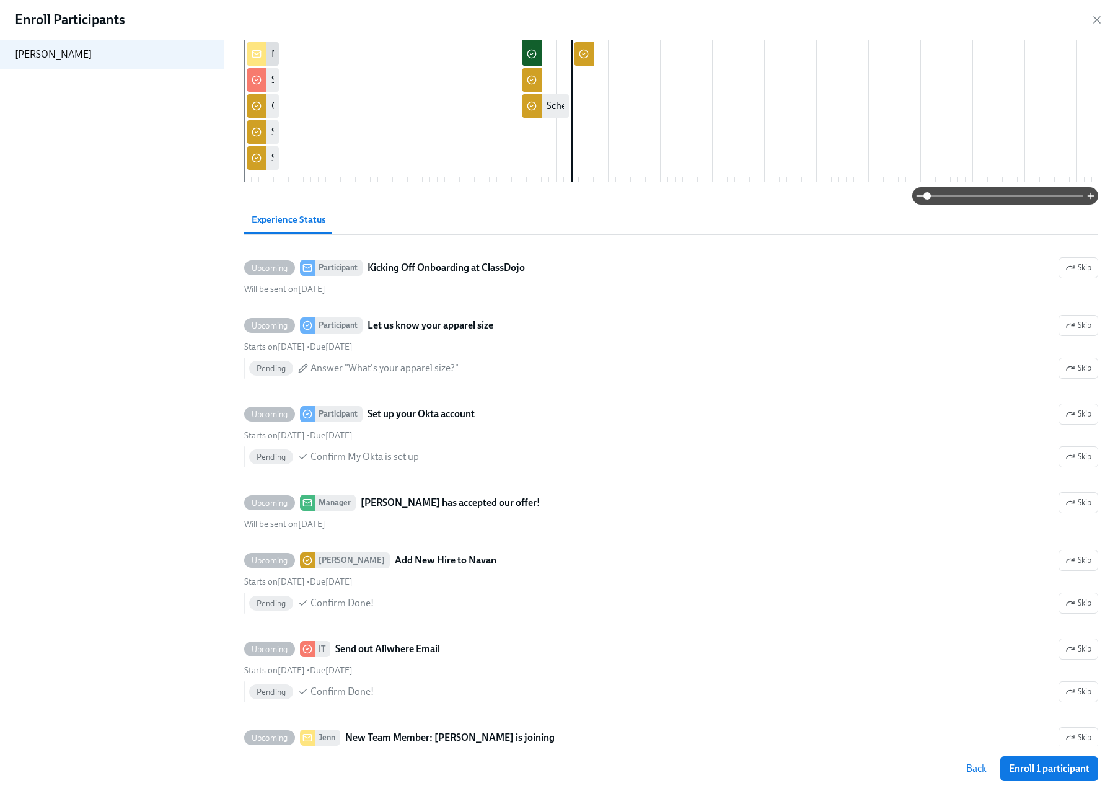
scroll to position [392, 0]
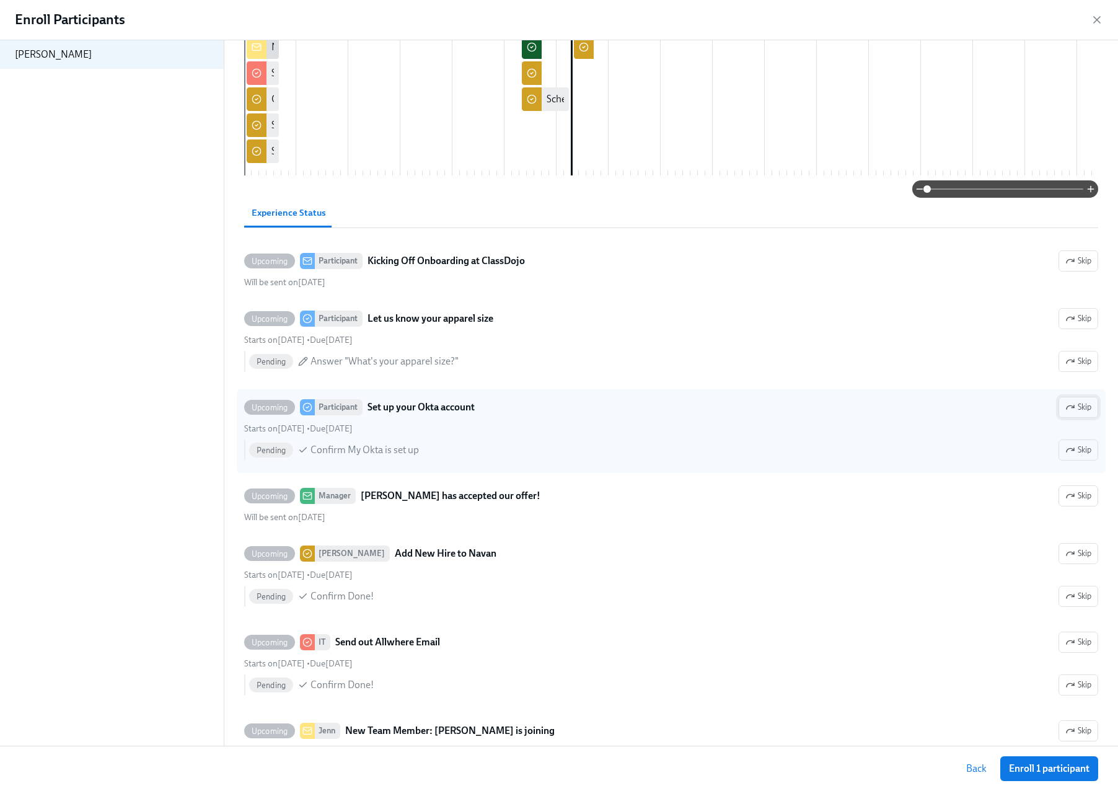
click at [1008, 413] on span "Skip" at bounding box center [1078, 407] width 26 height 12
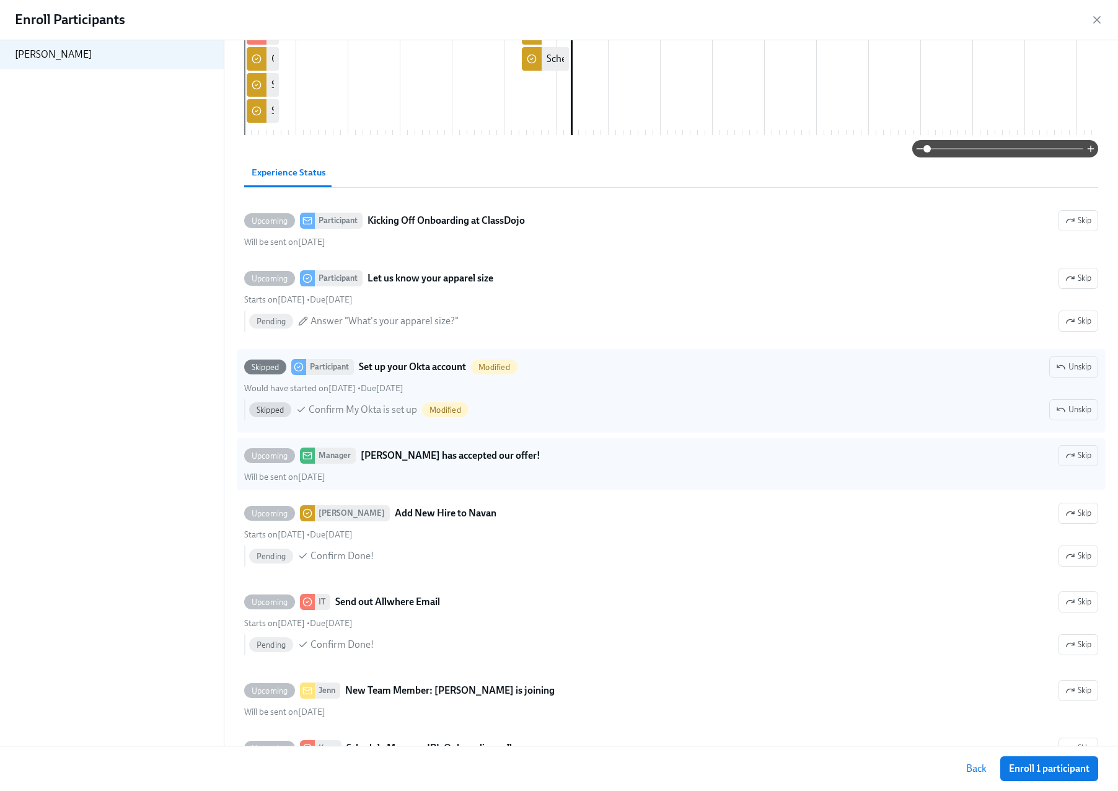
scroll to position [433, 0]
click at [1008, 459] on icon "button" at bounding box center [1070, 454] width 10 height 10
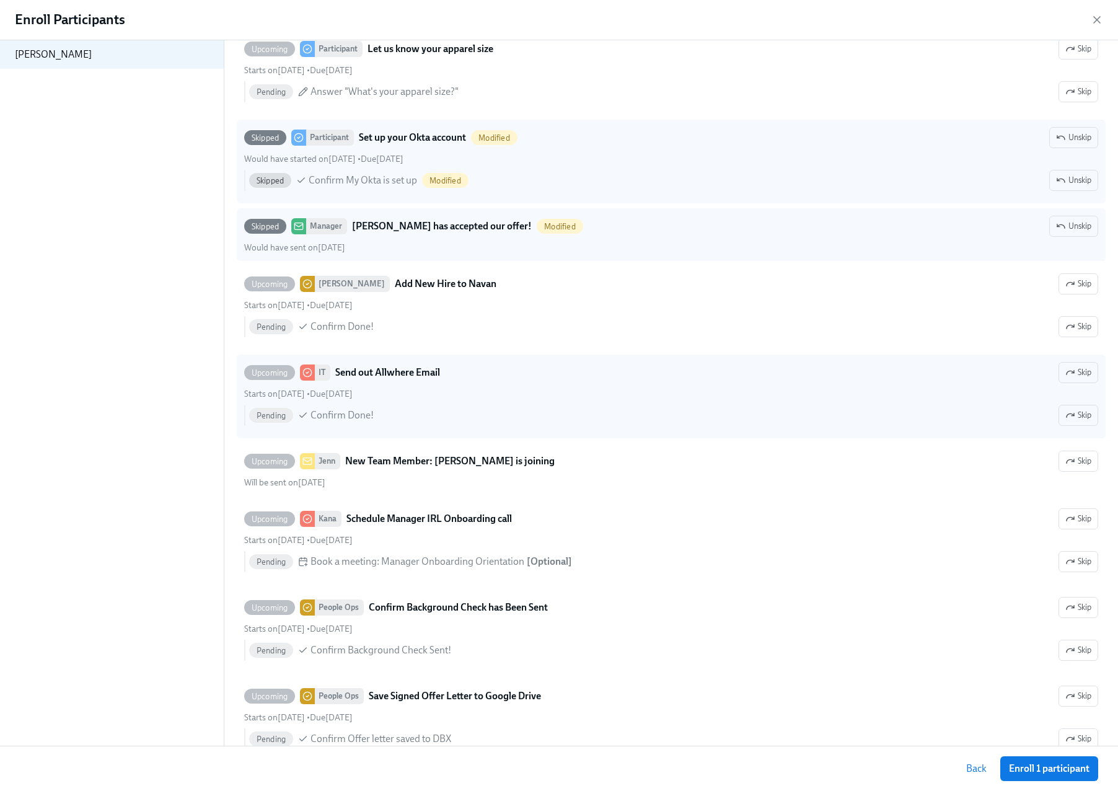
scroll to position [726, 0]
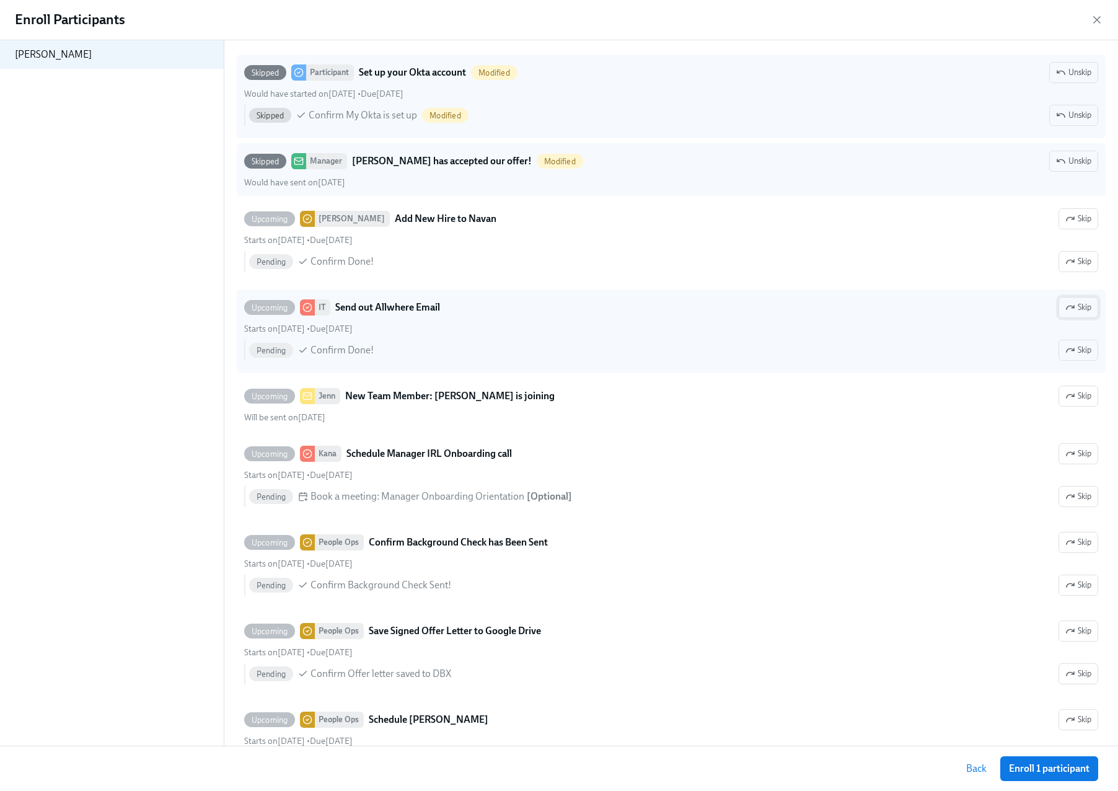
click at [1008, 314] on span "Skip" at bounding box center [1078, 307] width 26 height 12
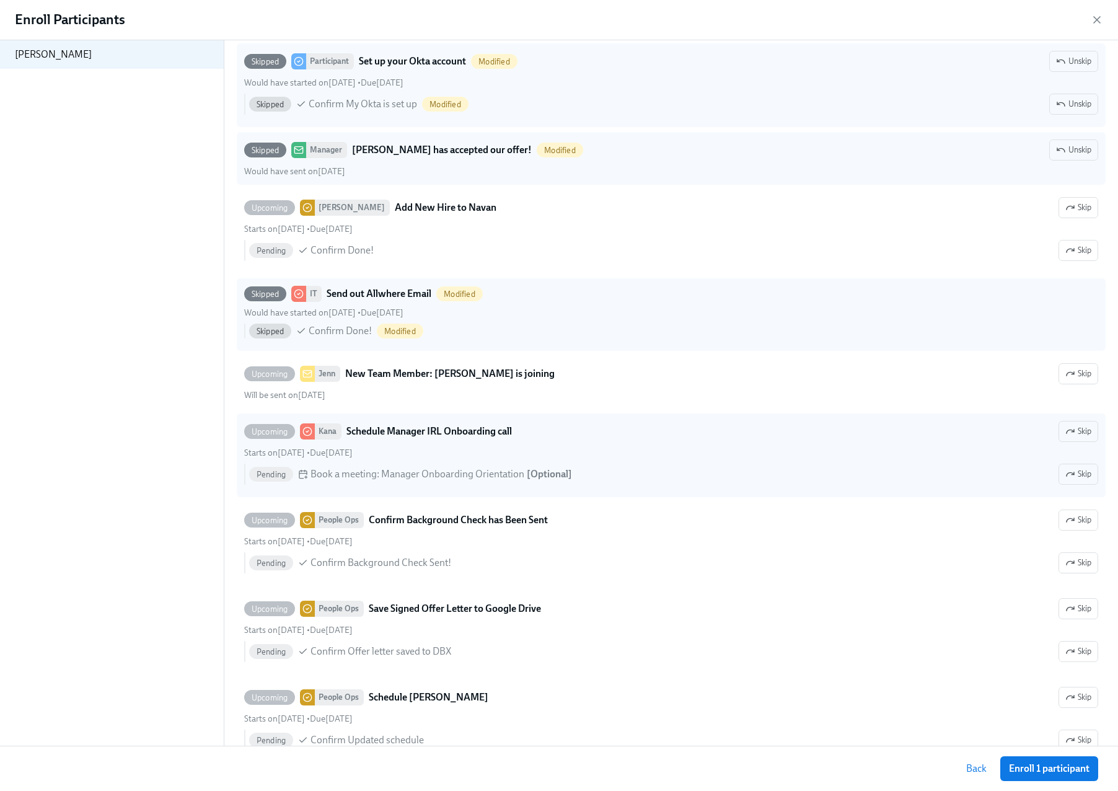
scroll to position [747, 0]
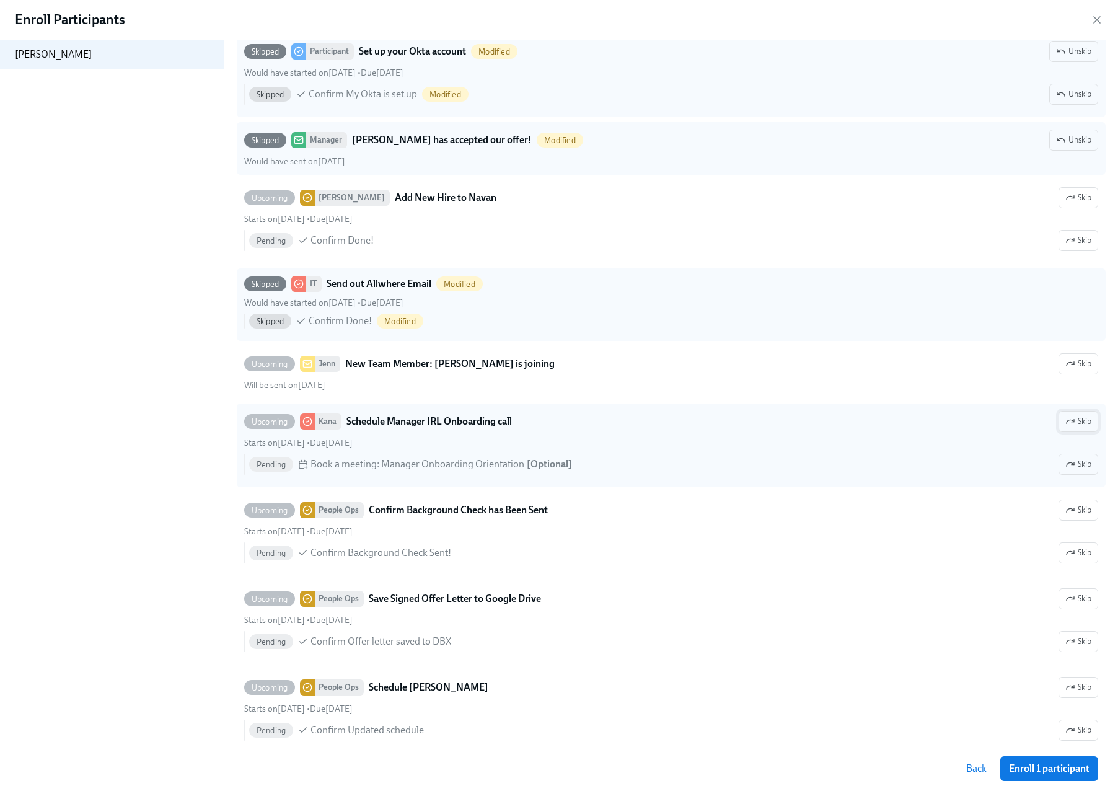
click at [1008, 428] on span "Skip" at bounding box center [1078, 421] width 26 height 12
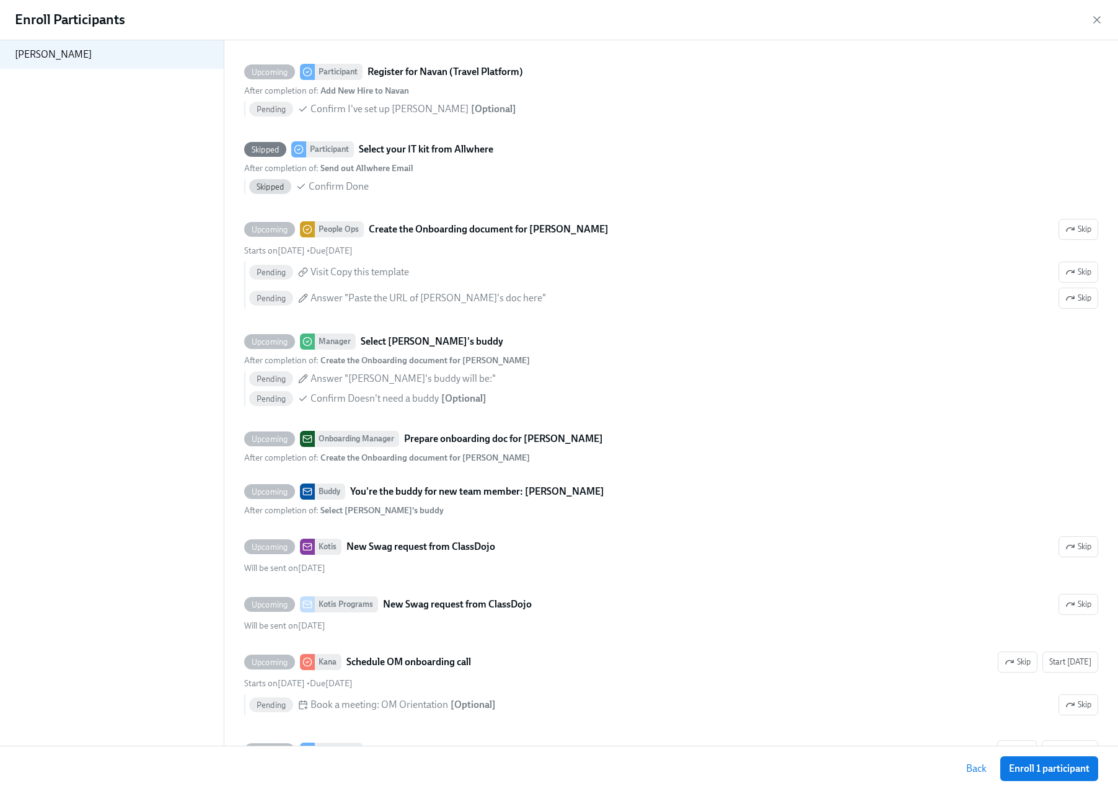
scroll to position [1453, 0]
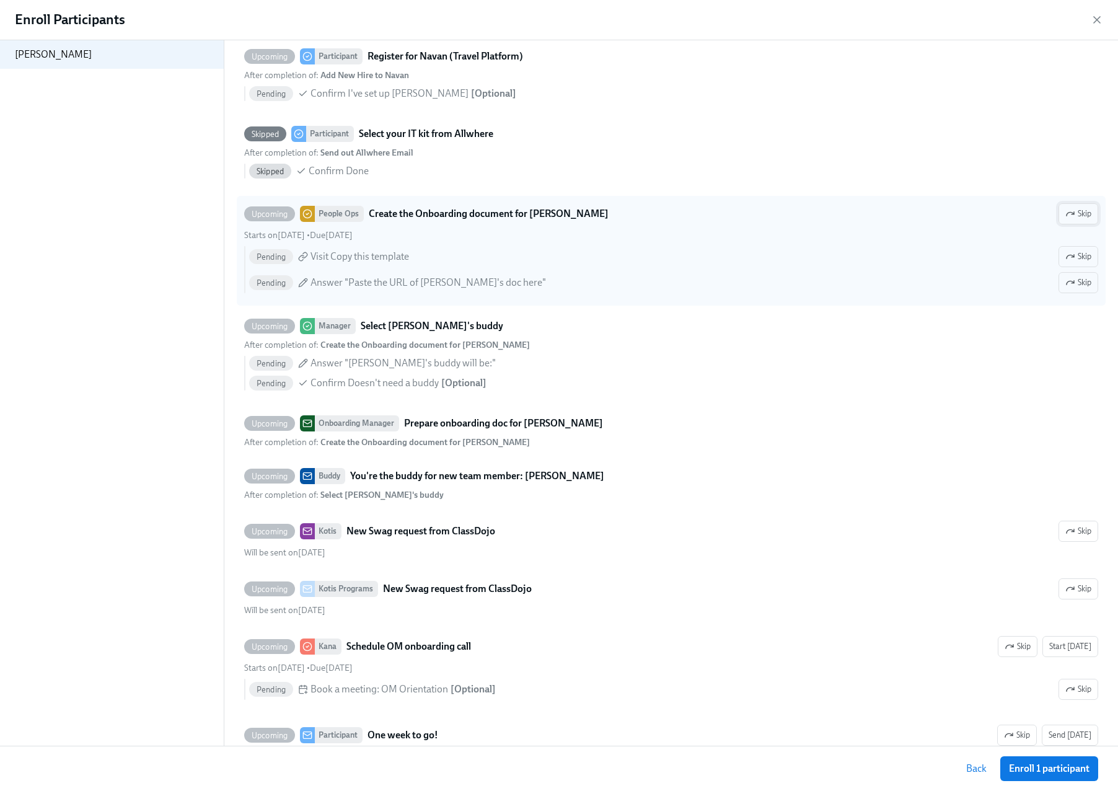
click at [1008, 220] on span "Skip" at bounding box center [1078, 214] width 26 height 12
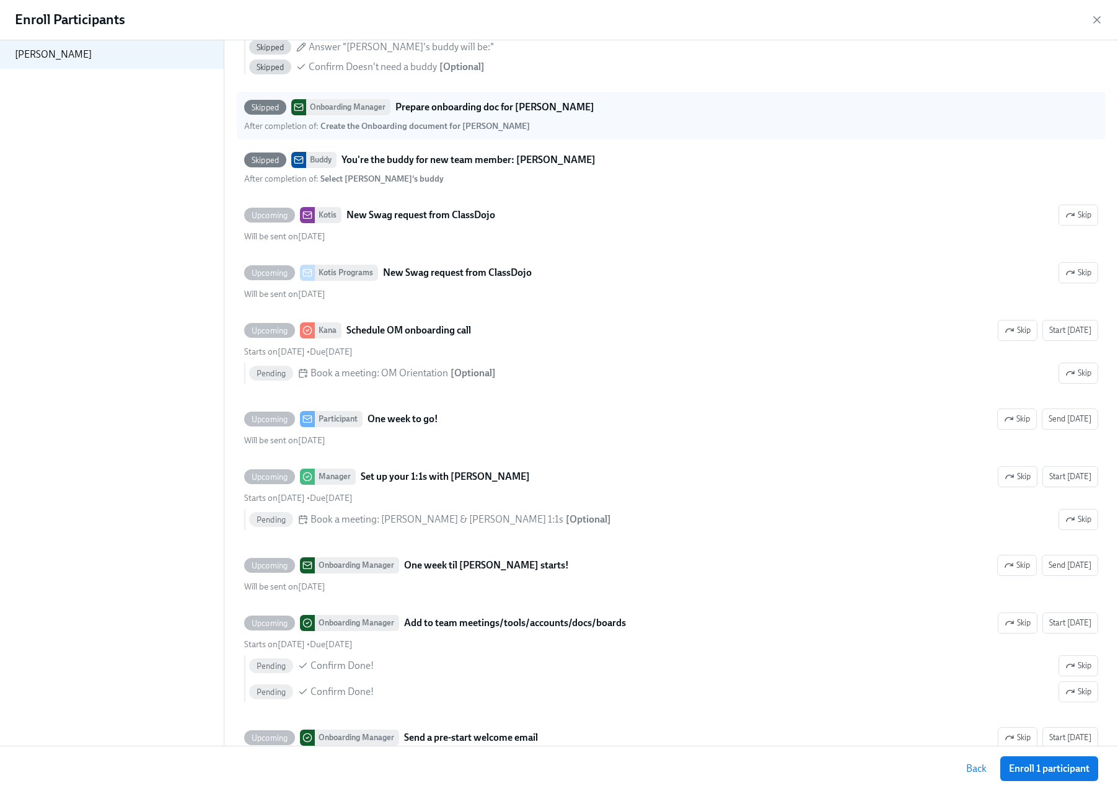
scroll to position [1769, 0]
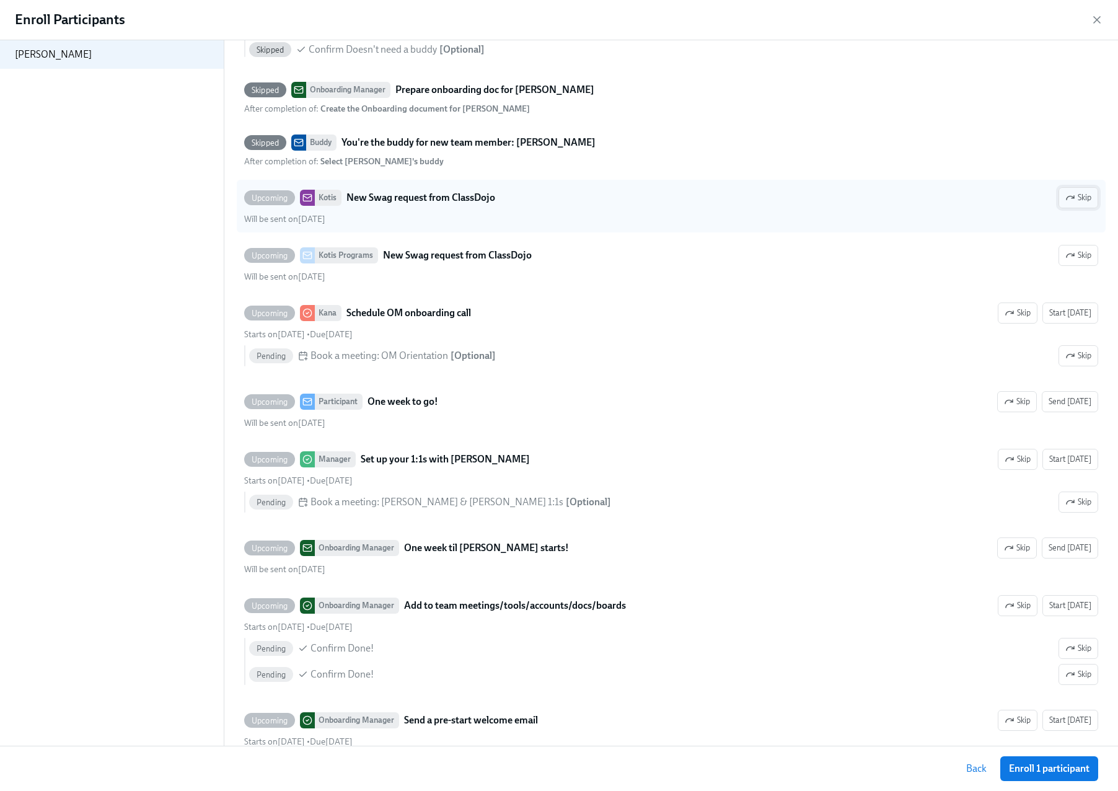
click at [1008, 204] on span "Skip" at bounding box center [1078, 198] width 26 height 12
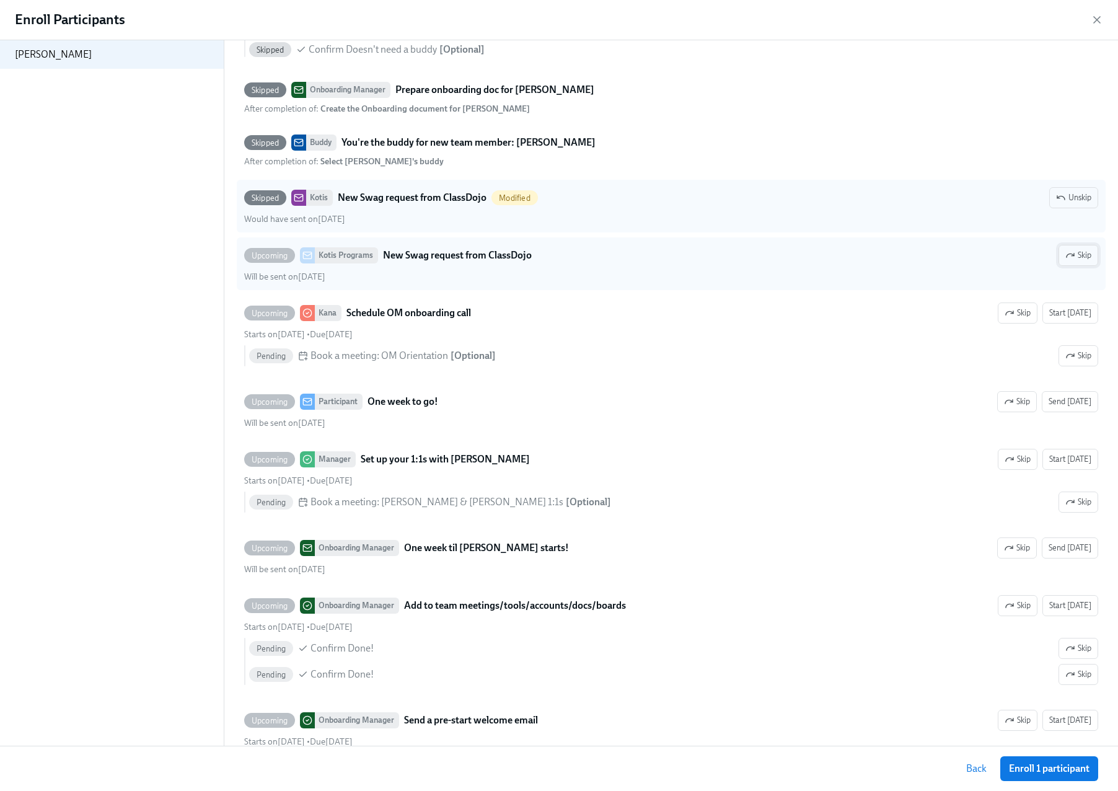
click at [1008, 262] on span "Skip" at bounding box center [1078, 255] width 26 height 12
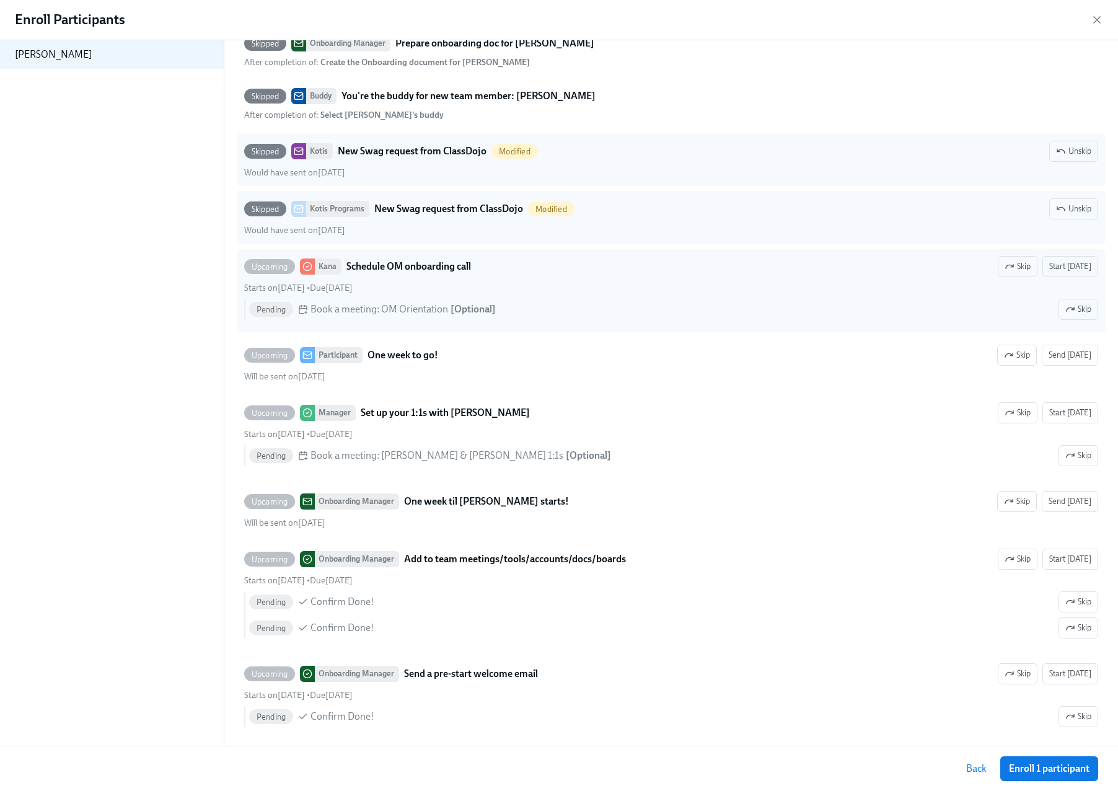
scroll to position [1829, 0]
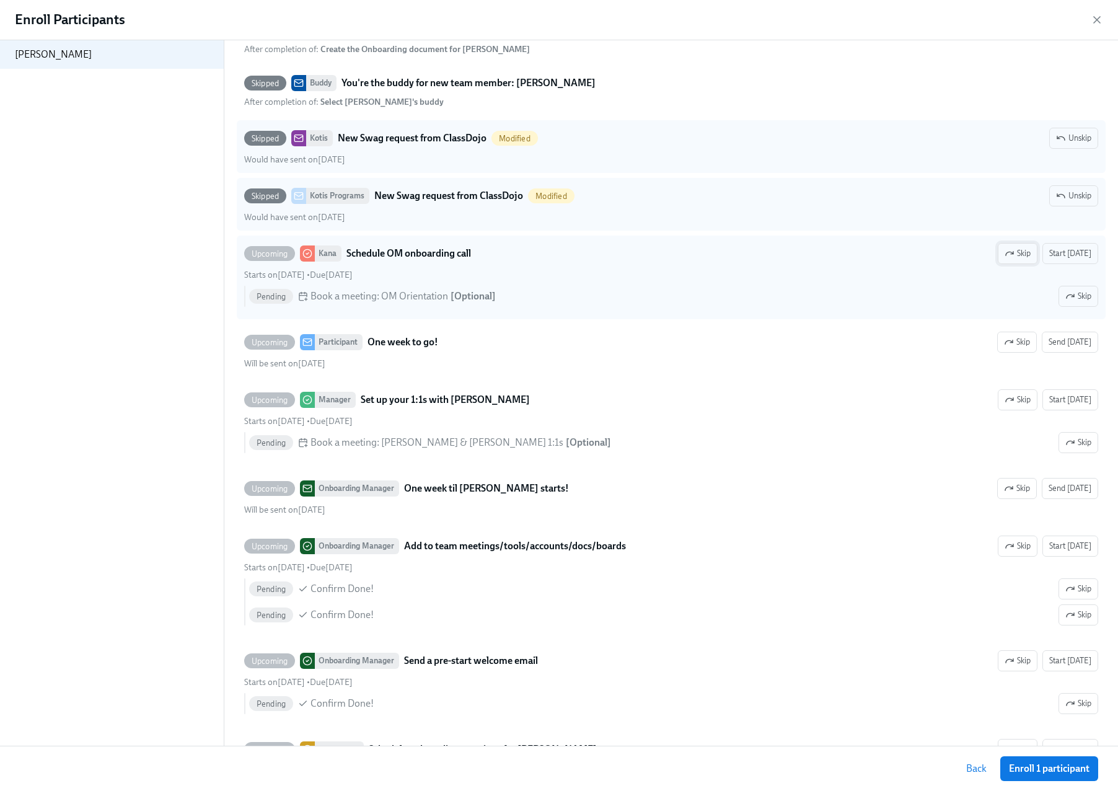
click at [1008, 260] on span "Skip" at bounding box center [1018, 253] width 26 height 12
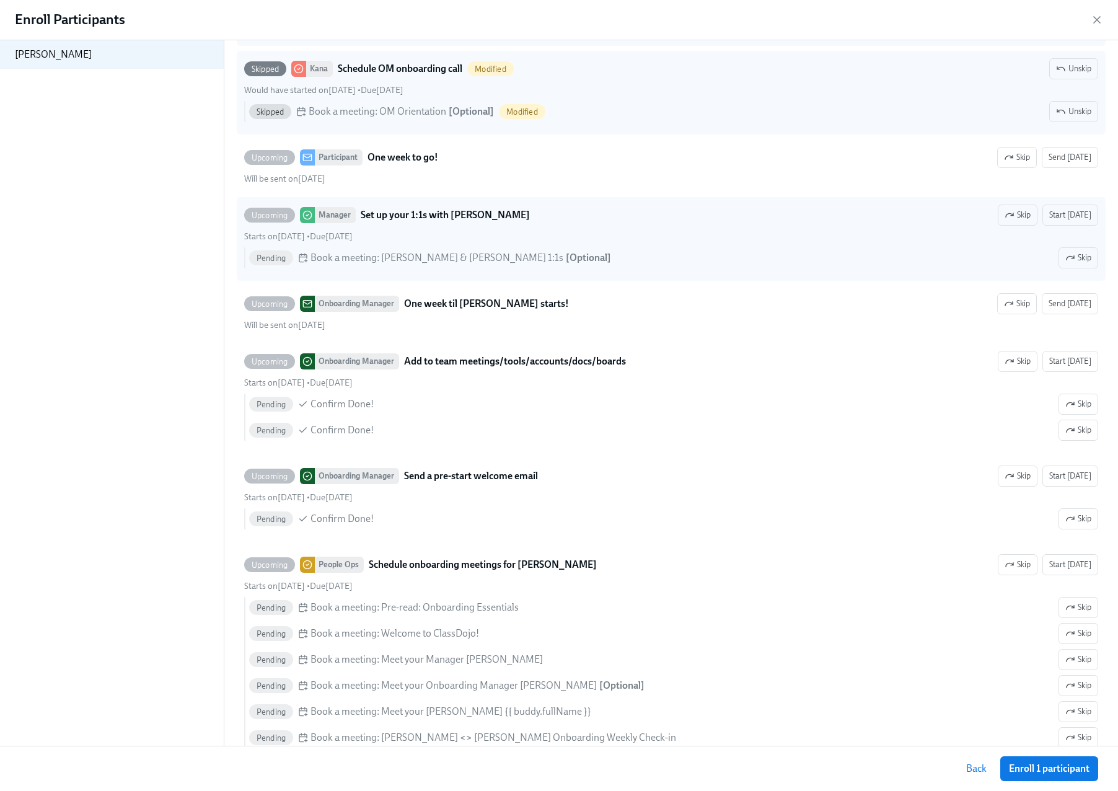
scroll to position [2015, 0]
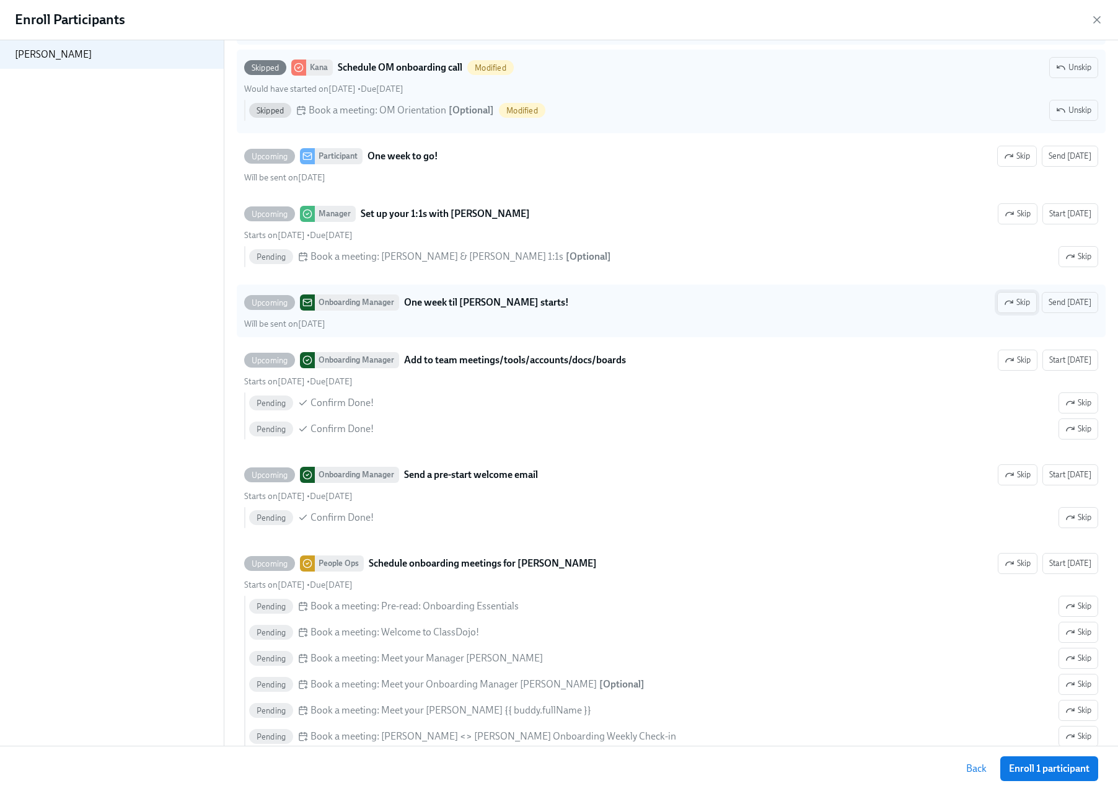
click at [1003, 313] on button "Skip" at bounding box center [1017, 302] width 40 height 21
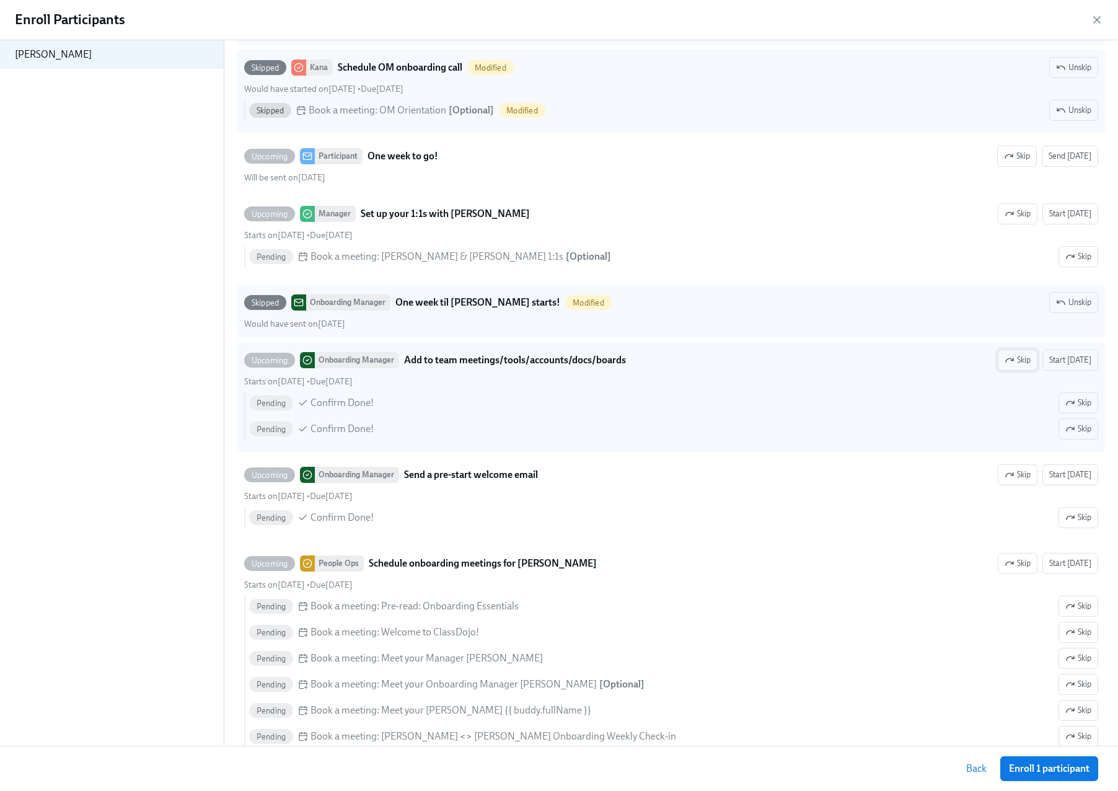
click at [1008, 366] on span "Skip" at bounding box center [1018, 360] width 26 height 12
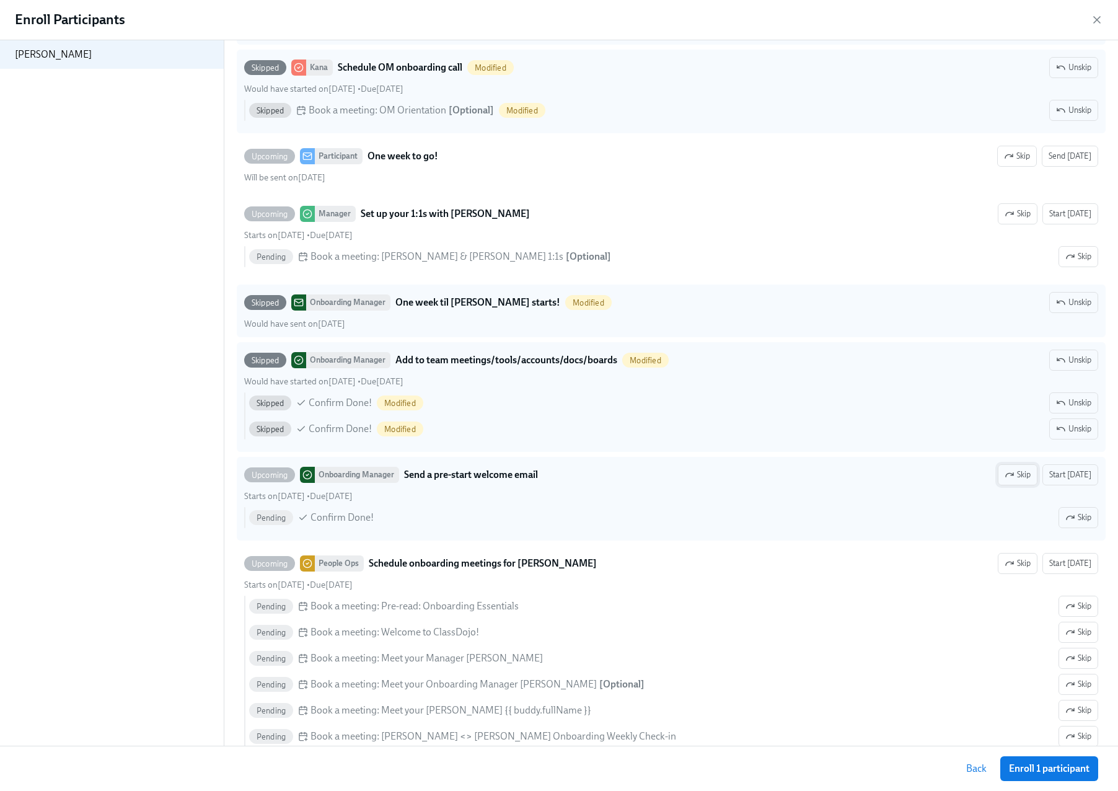
click at [1008, 481] on span "Skip" at bounding box center [1018, 475] width 26 height 12
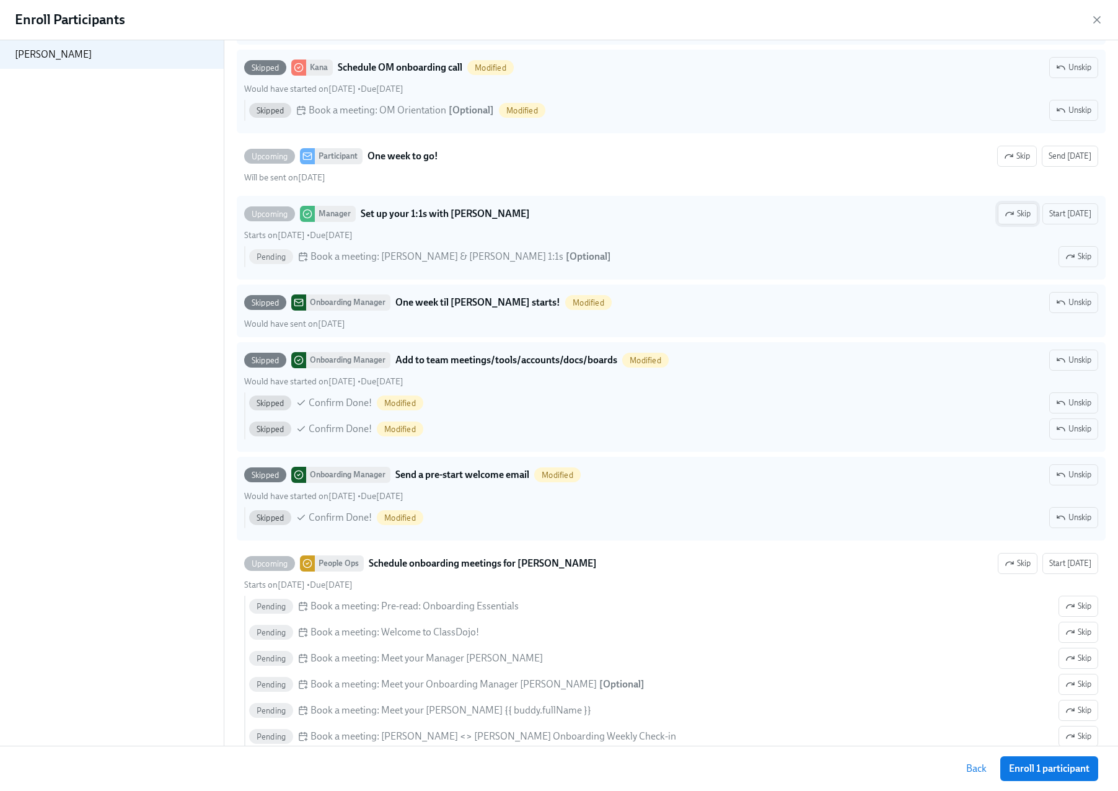
click at [1008, 220] on span "Skip" at bounding box center [1018, 214] width 26 height 12
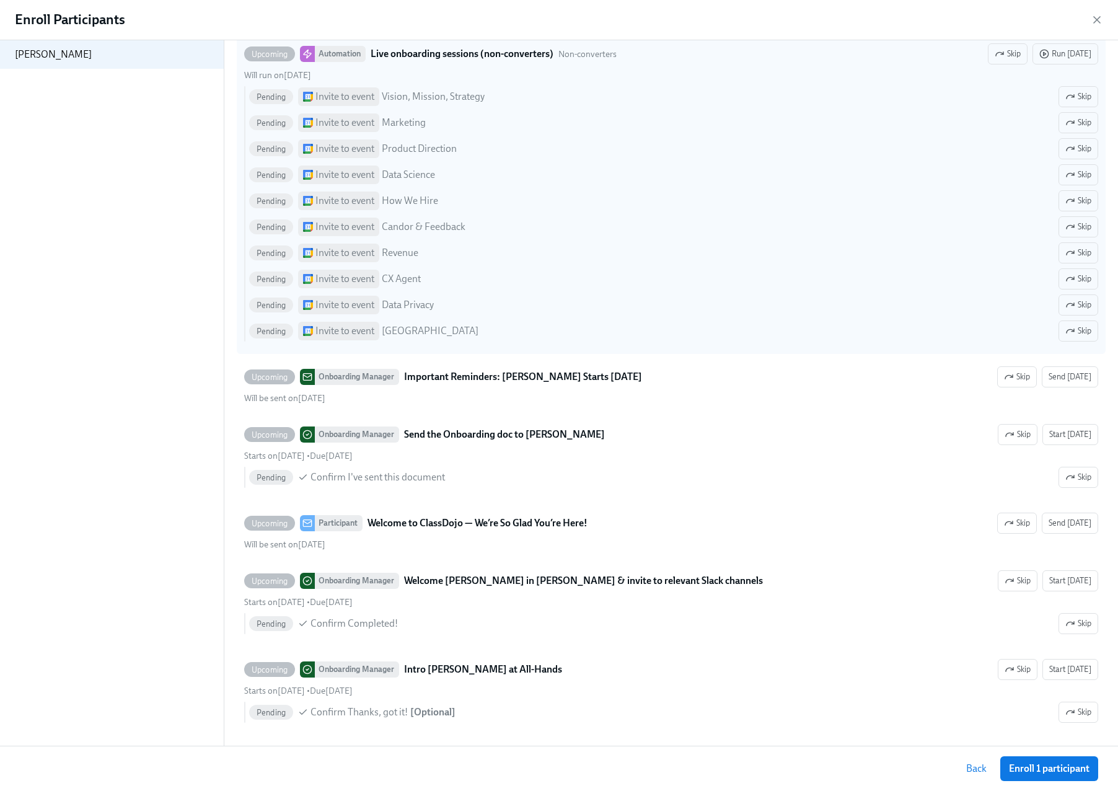
scroll to position [3080, 0]
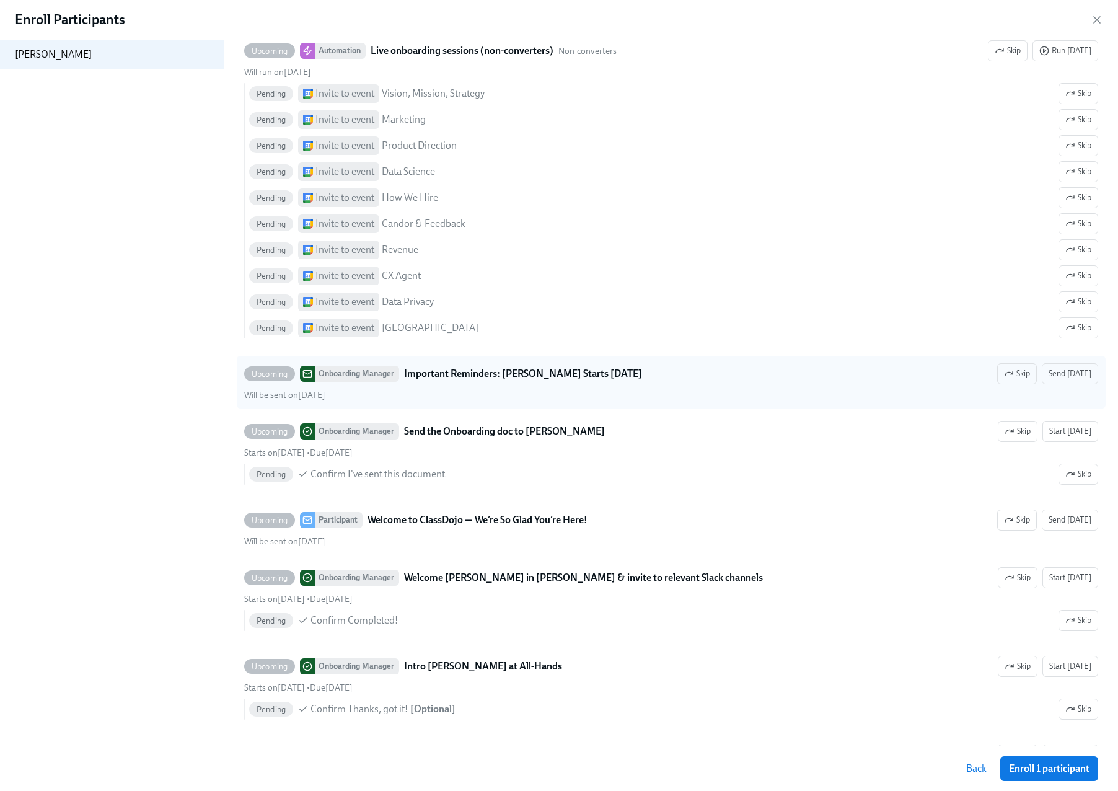
click at [1008, 384] on button "Skip" at bounding box center [1017, 373] width 40 height 21
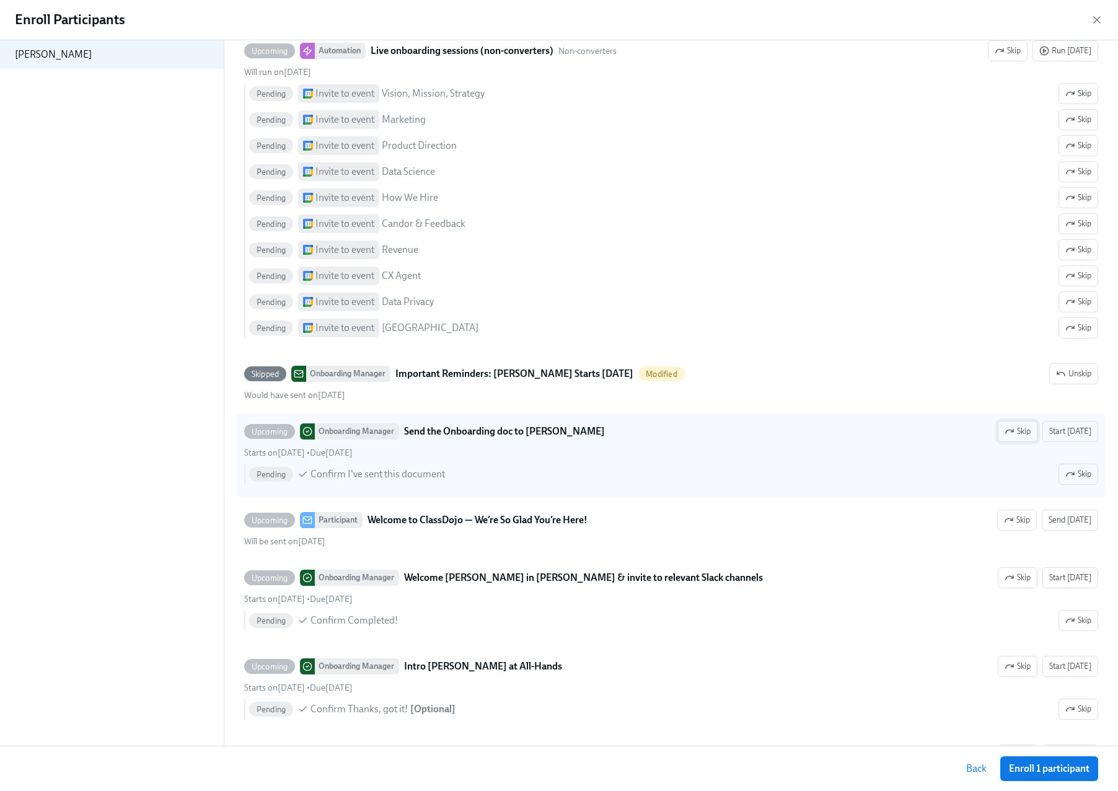
click at [1008, 436] on icon "button" at bounding box center [1010, 431] width 10 height 10
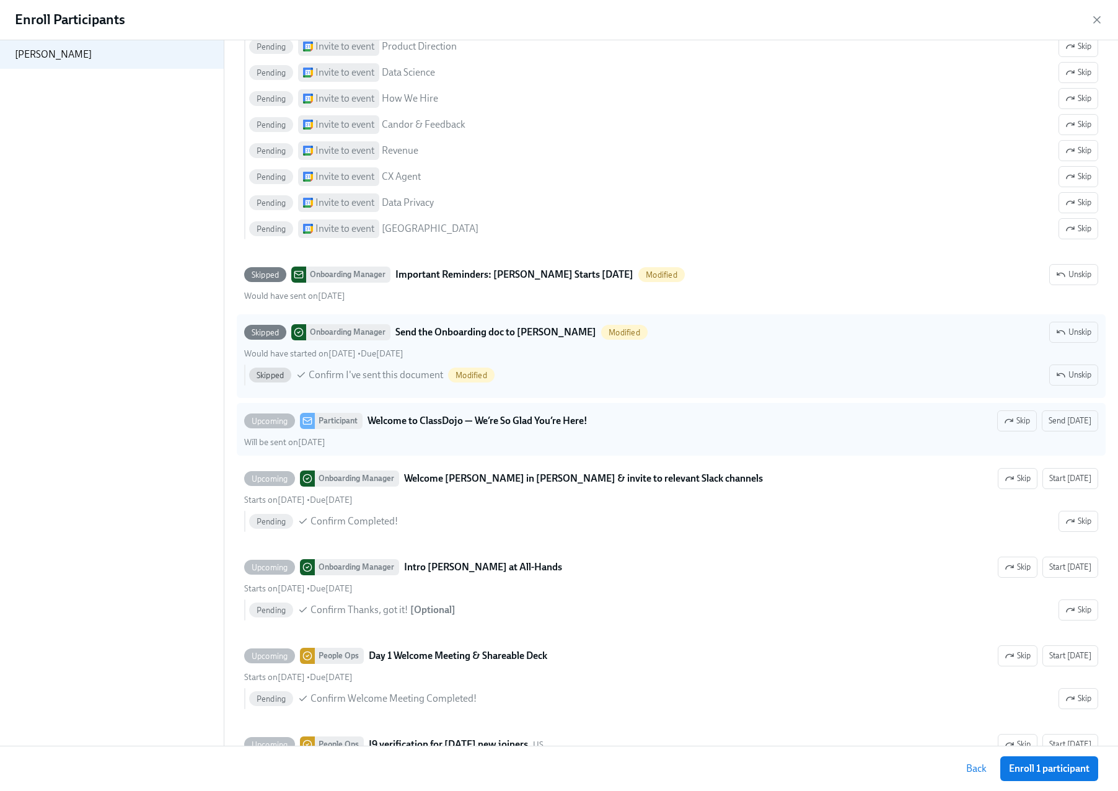
scroll to position [3271, 0]
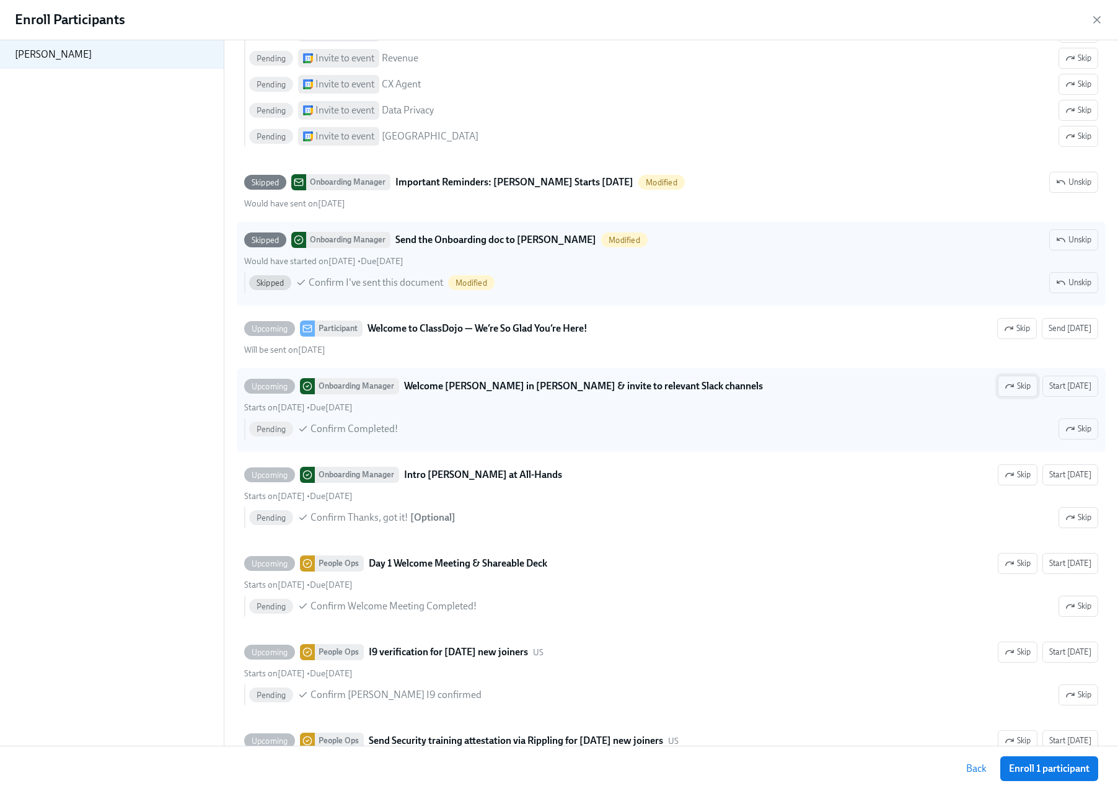
click at [1008, 392] on span "Skip" at bounding box center [1018, 386] width 26 height 12
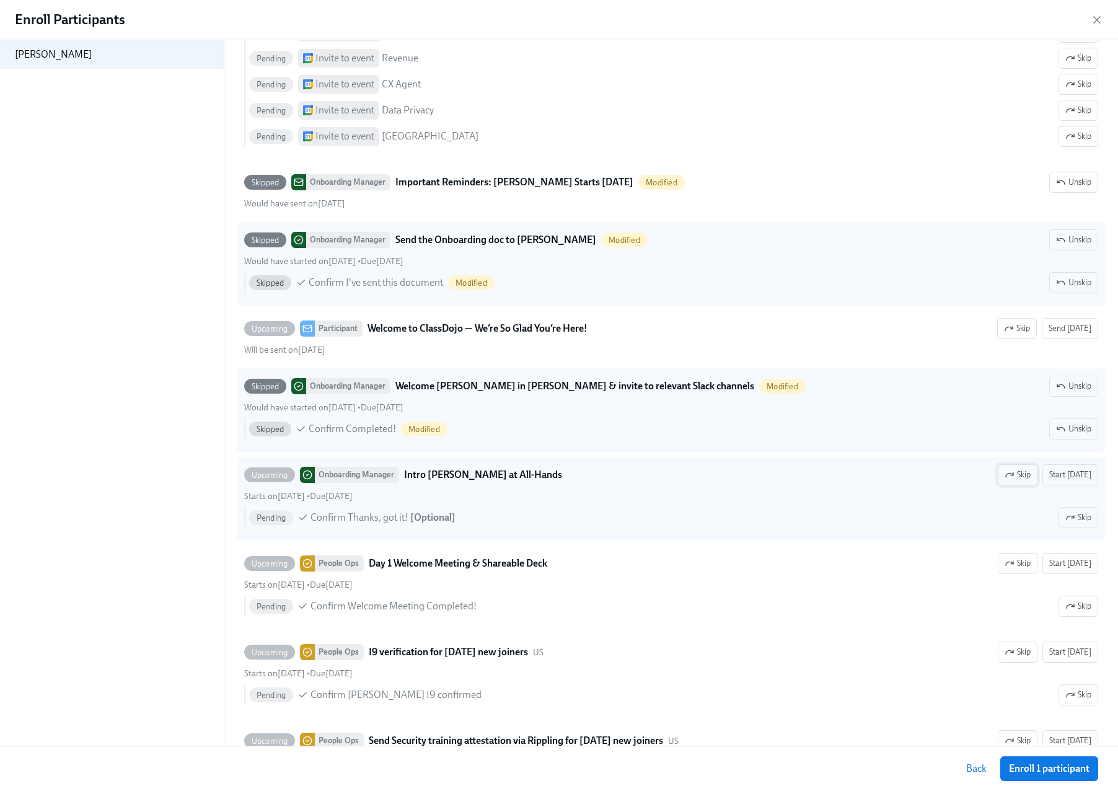
click at [1008, 481] on span "Skip" at bounding box center [1018, 475] width 26 height 12
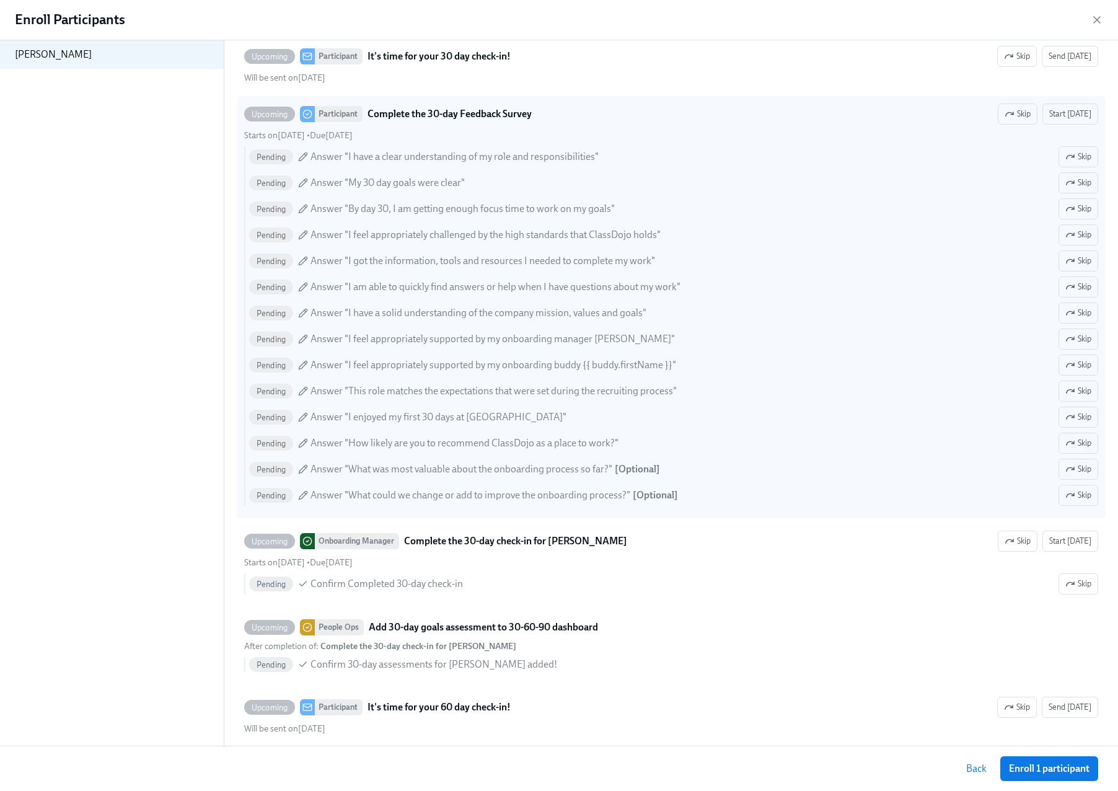
scroll to position [4260, 0]
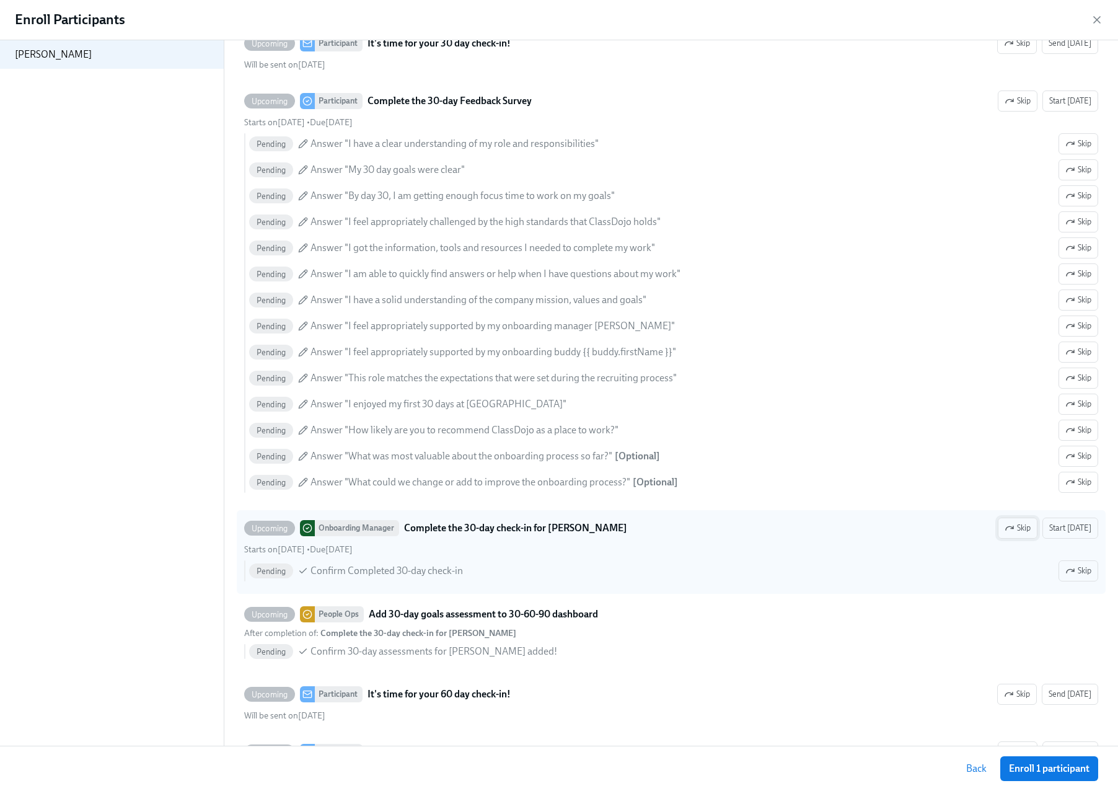
click at [1008, 534] on span "Skip" at bounding box center [1018, 528] width 26 height 12
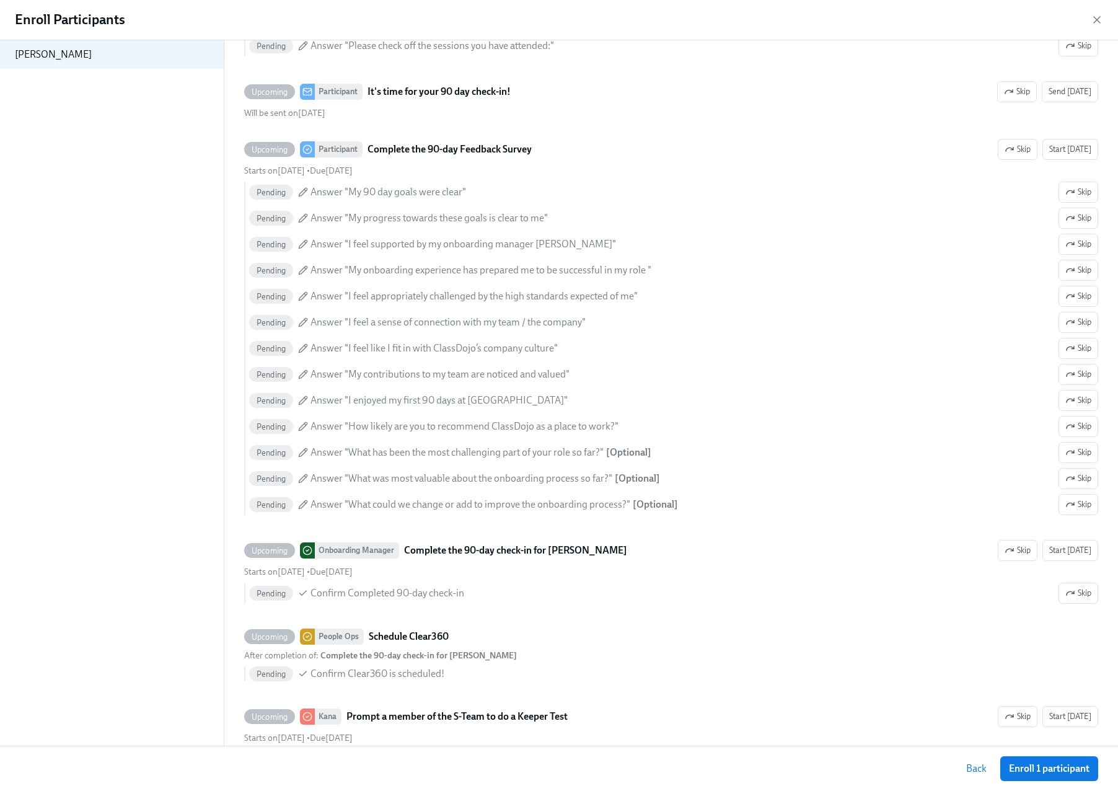
scroll to position [5040, 0]
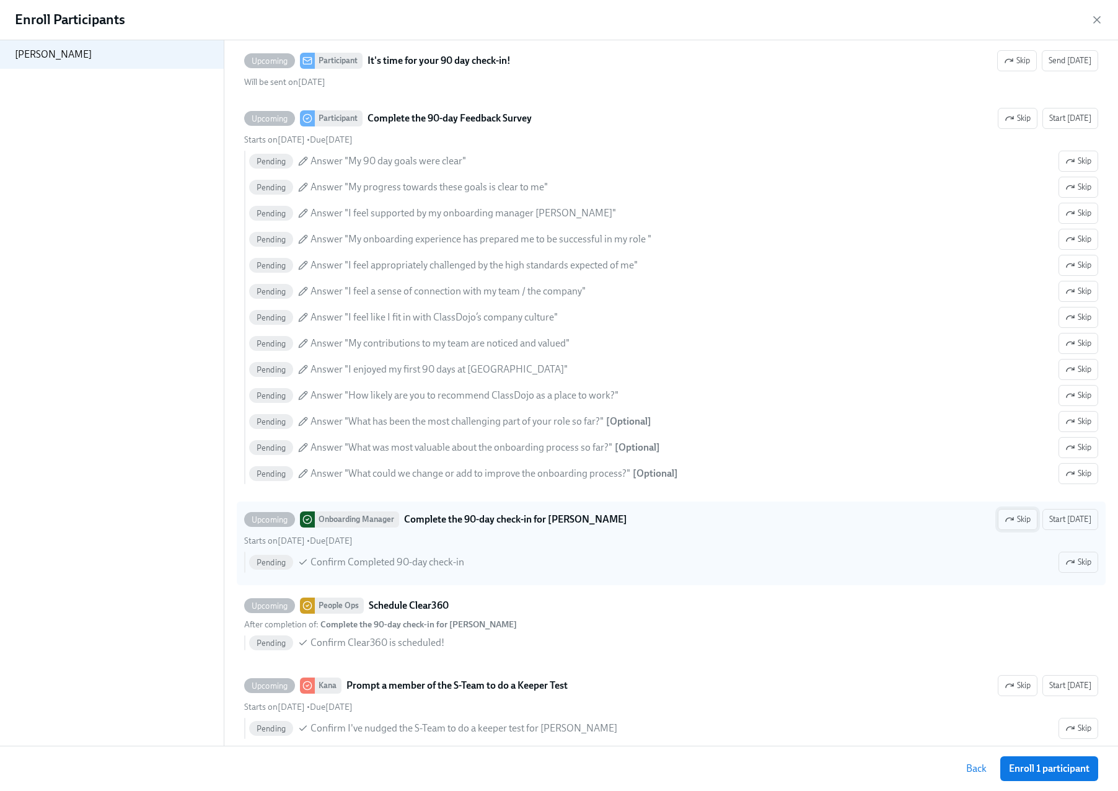
click at [1008, 526] on span "Skip" at bounding box center [1018, 519] width 26 height 12
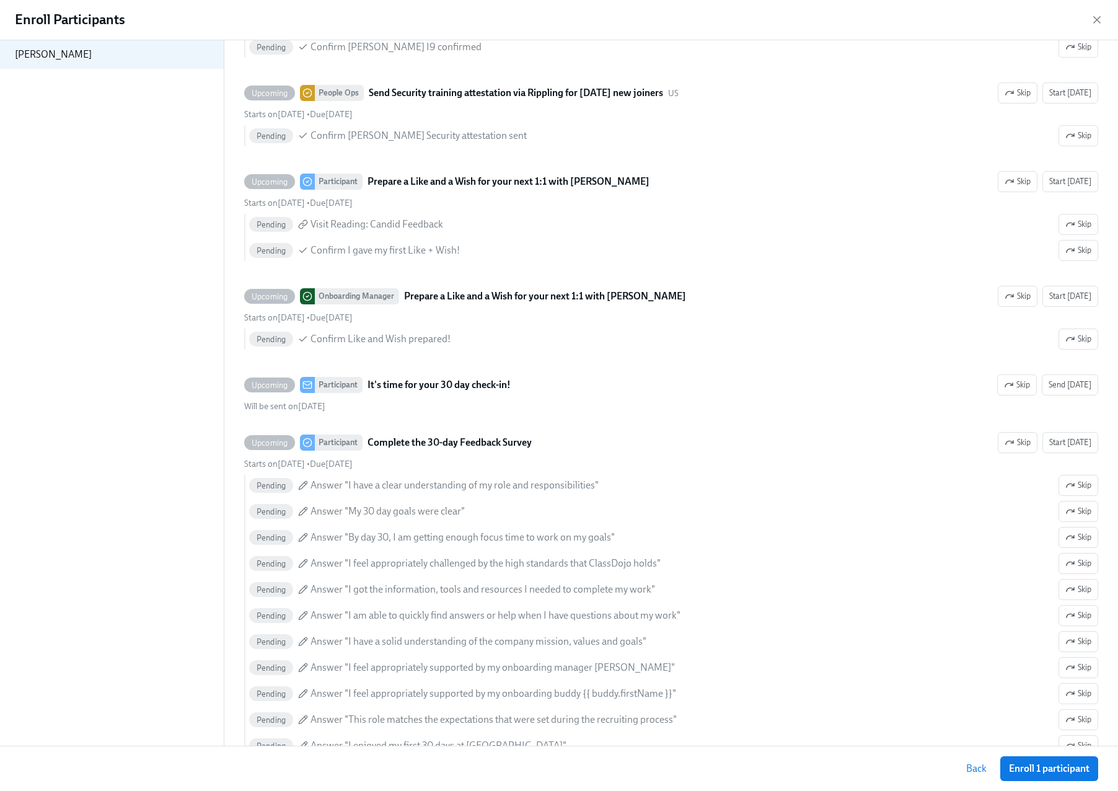
scroll to position [3795, 0]
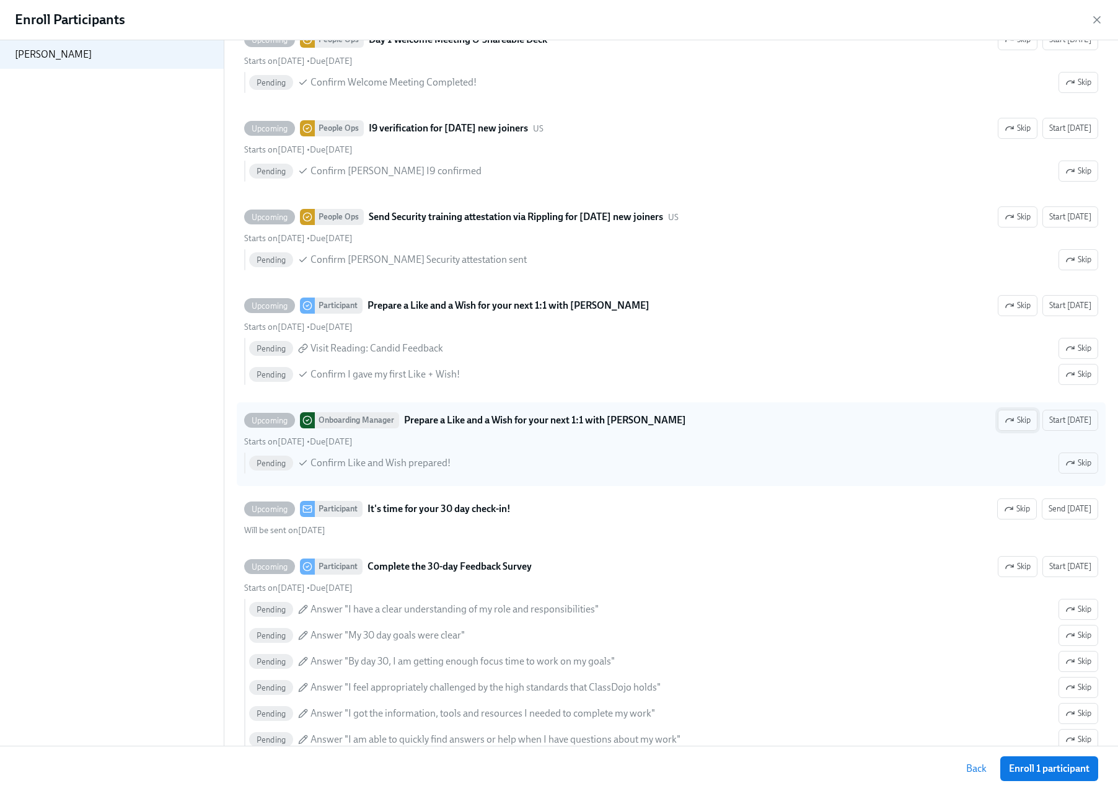
click at [1005, 425] on icon "button" at bounding box center [1010, 420] width 10 height 10
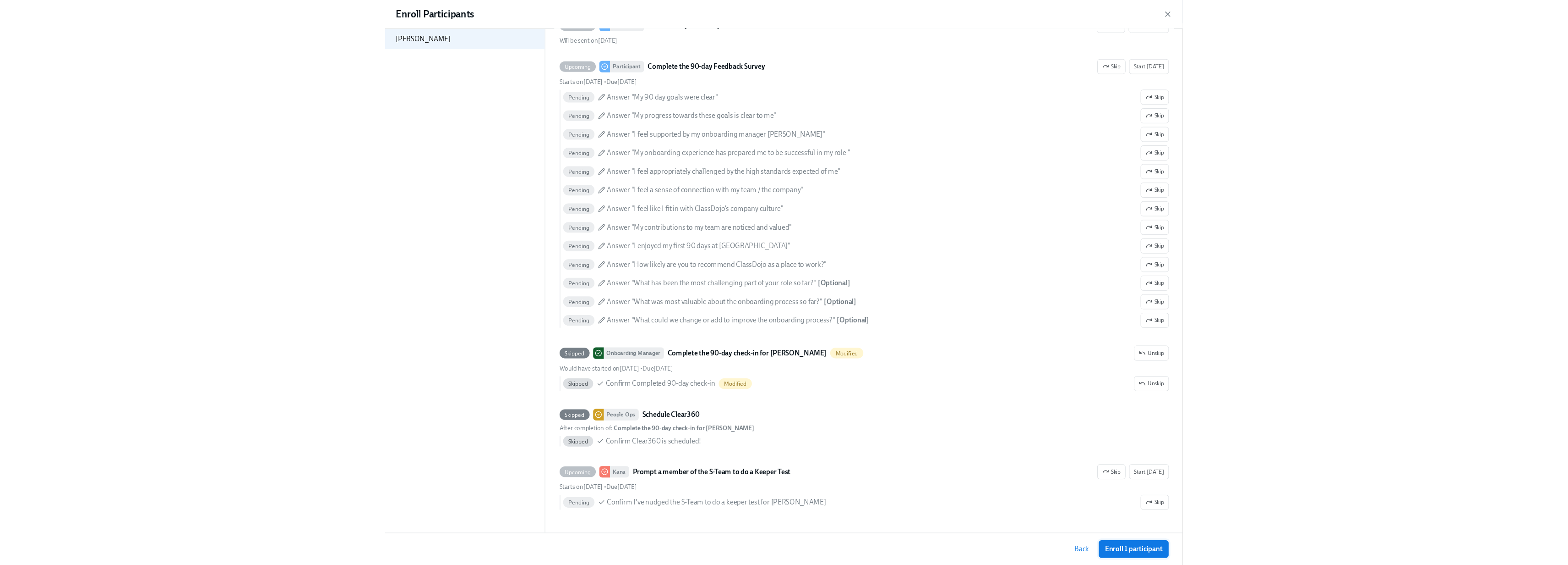
scroll to position [3746, 0]
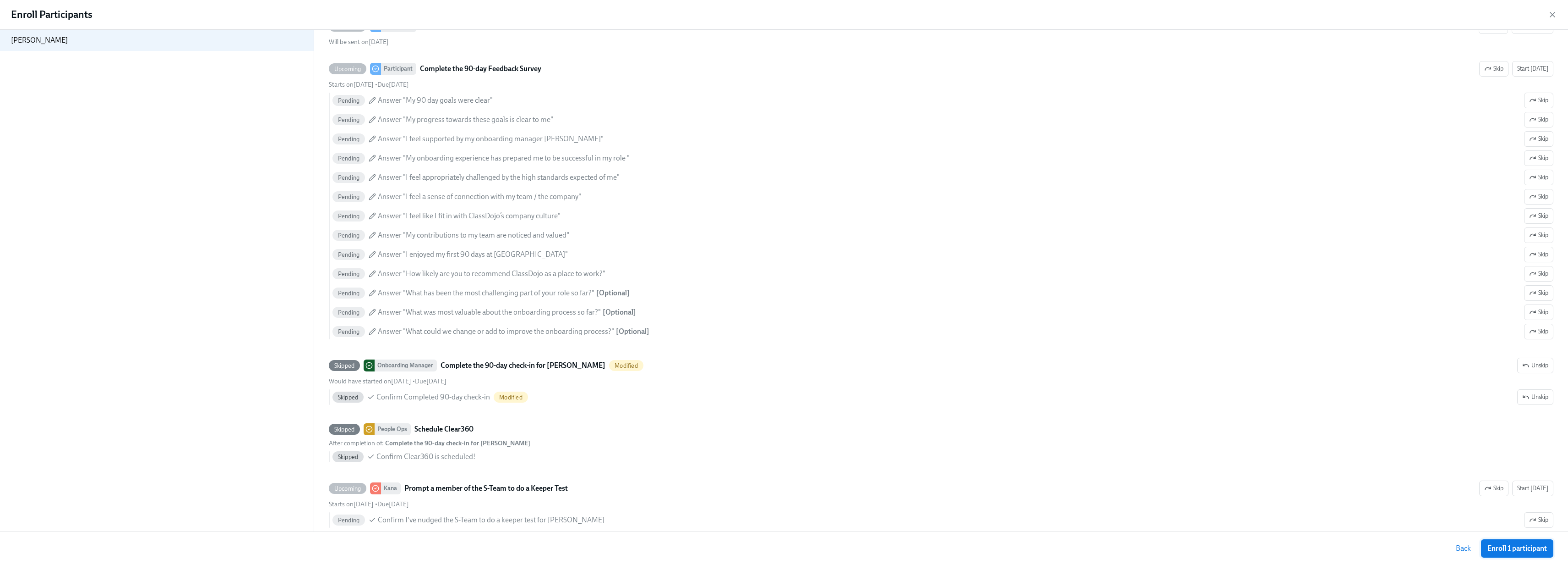
click at [745, 552] on span "Enroll 1 participant" at bounding box center [1517, 548] width 60 height 9
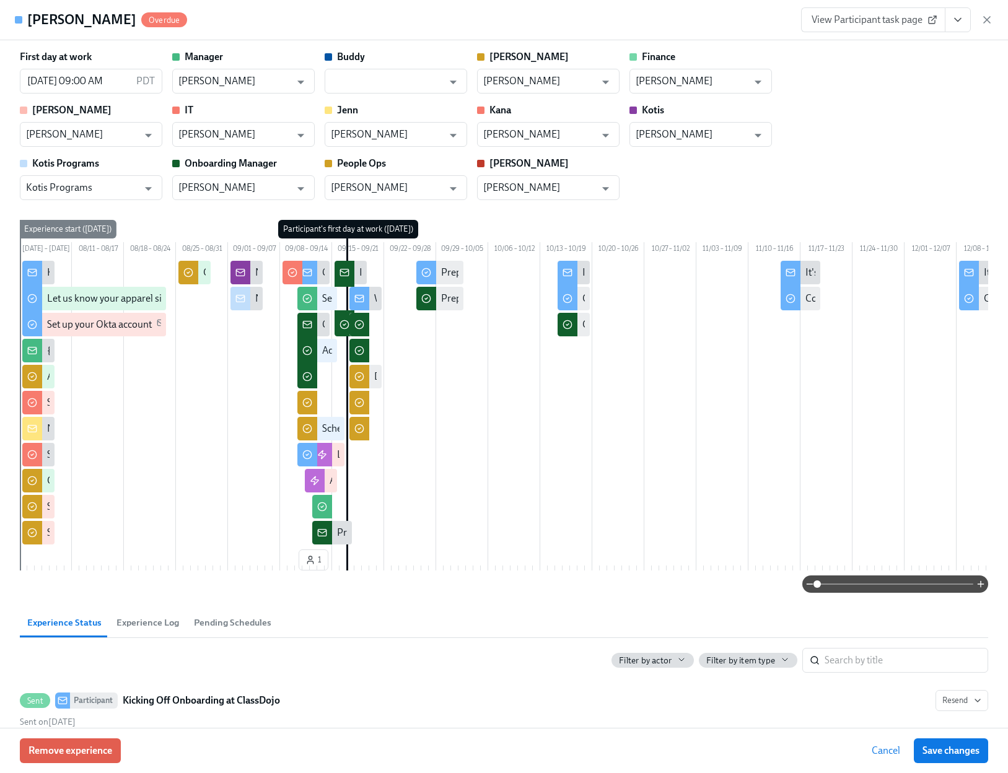
scroll to position [0, 30974]
